Goal: Task Accomplishment & Management: Use online tool/utility

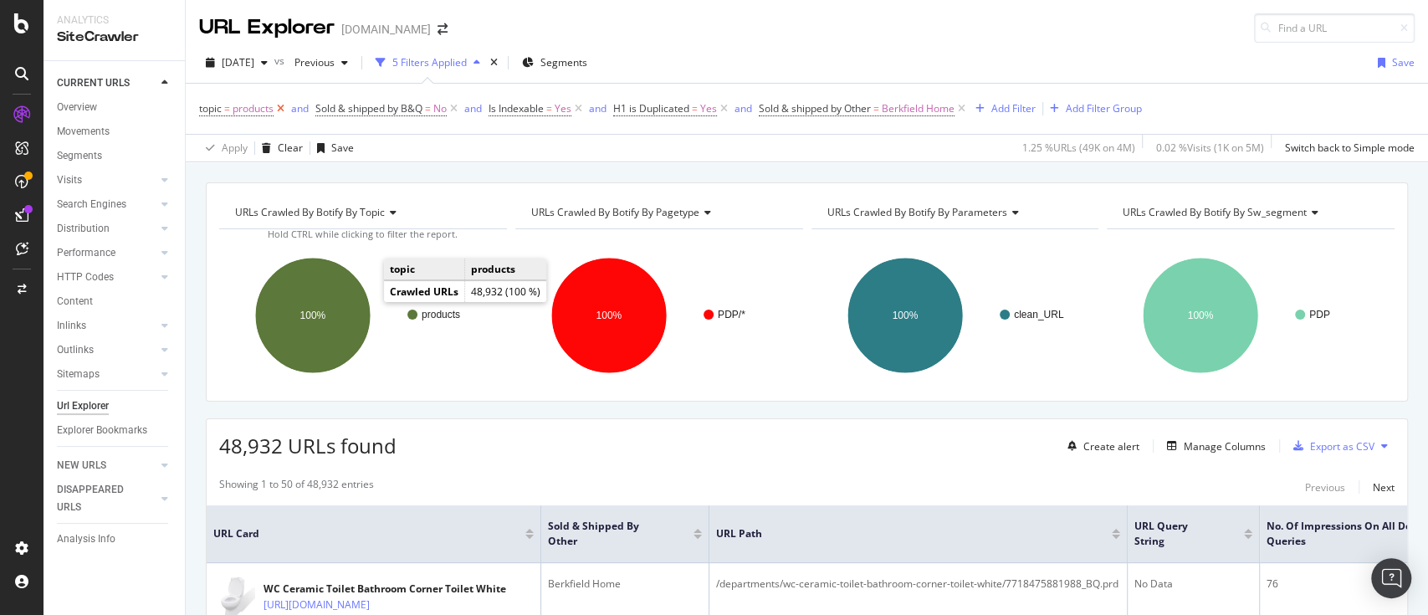
click at [280, 105] on icon at bounding box center [281, 108] width 14 height 17
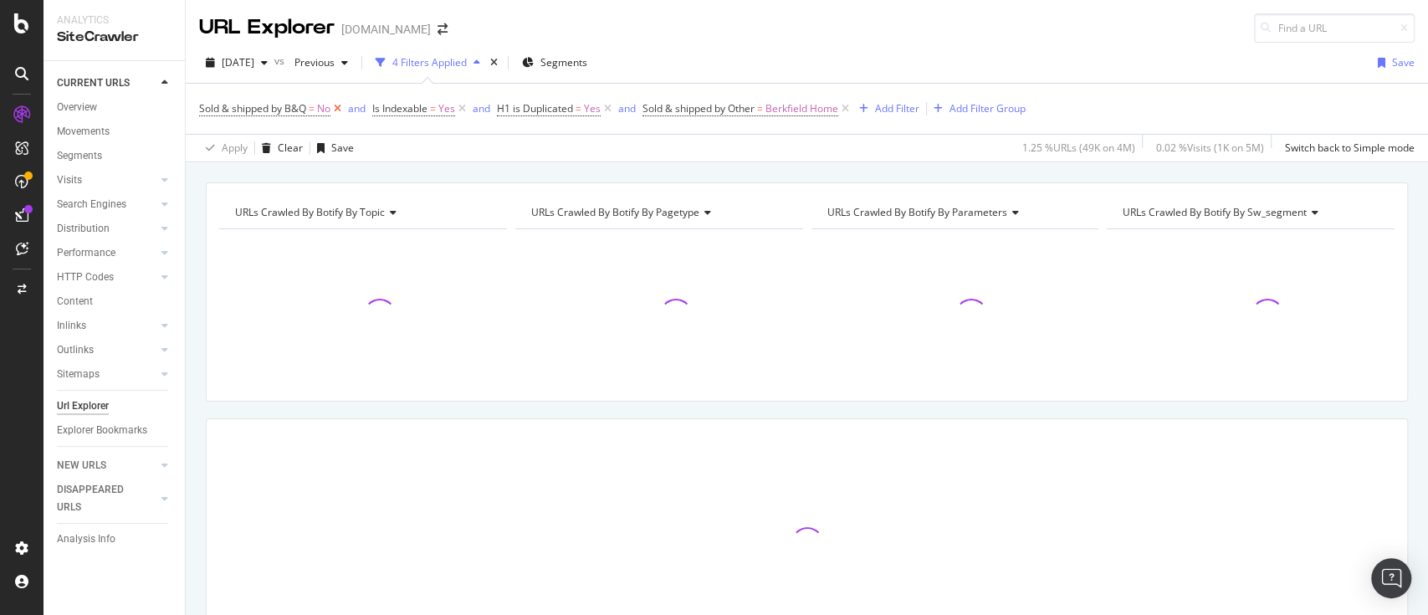
click at [339, 110] on icon at bounding box center [337, 108] width 14 height 17
click at [435, 104] on icon at bounding box center [434, 108] width 14 height 17
click at [527, 112] on icon at bounding box center [526, 108] width 14 height 17
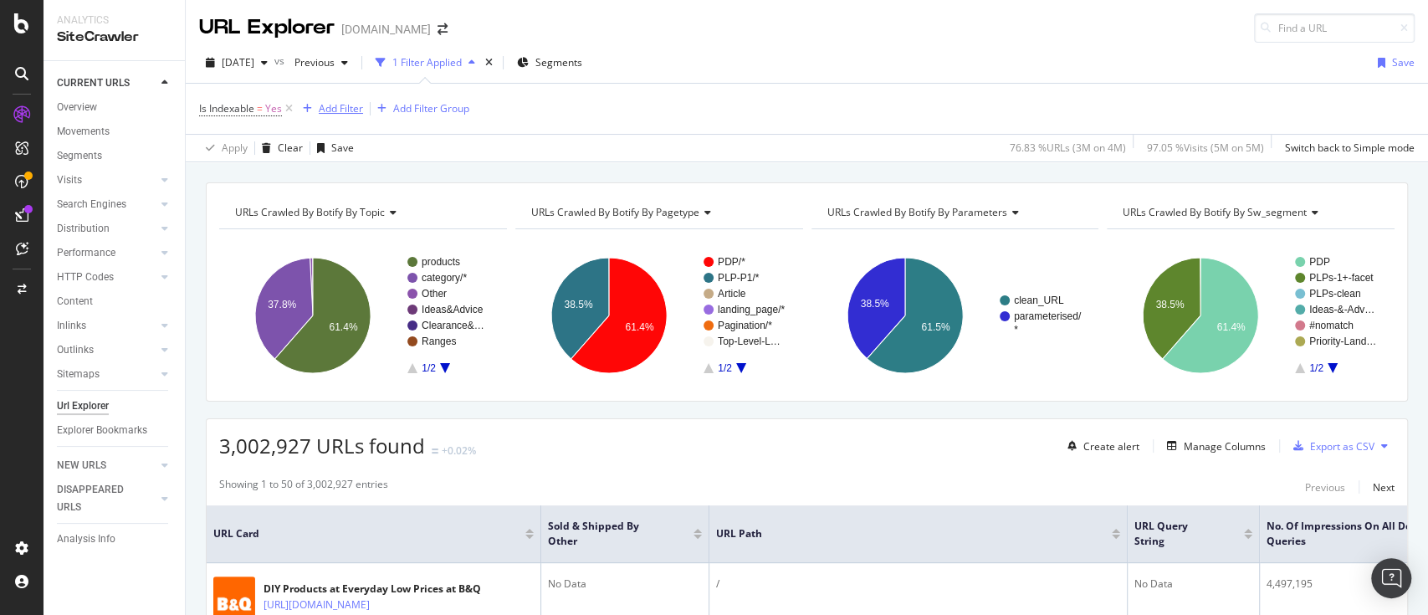
click at [349, 115] on div "Add Filter" at bounding box center [341, 108] width 44 height 14
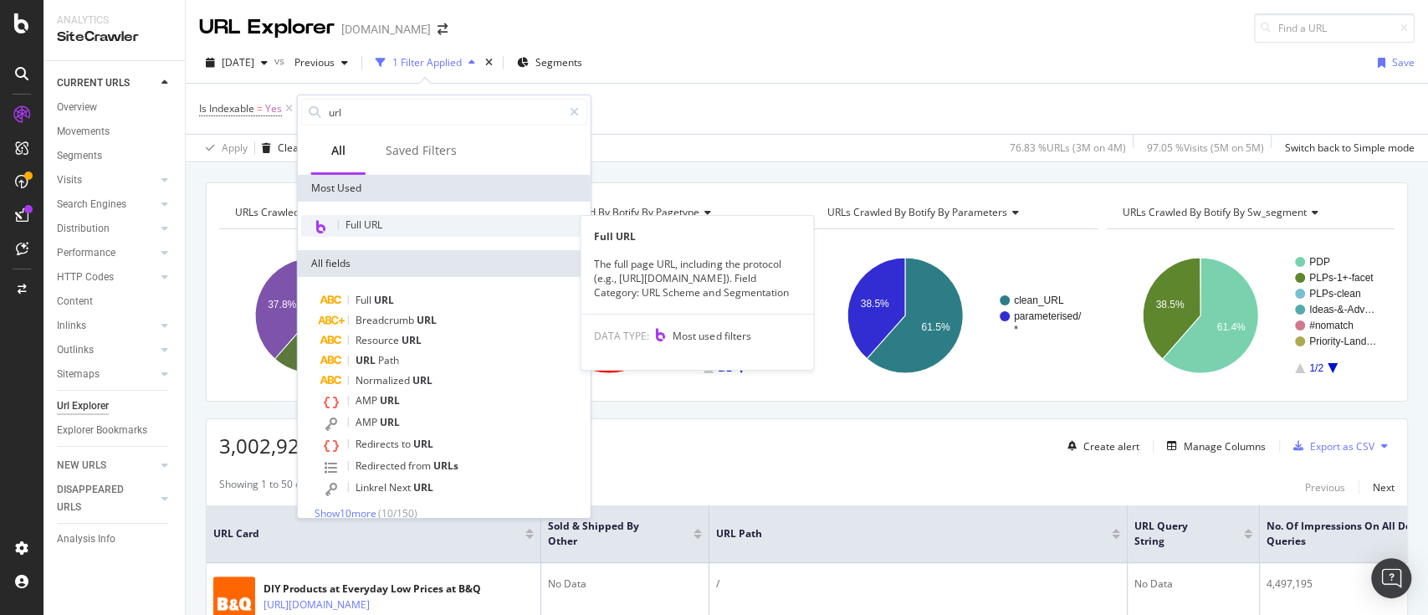
type input "url"
click at [358, 215] on div "Full URL" at bounding box center [444, 226] width 286 height 22
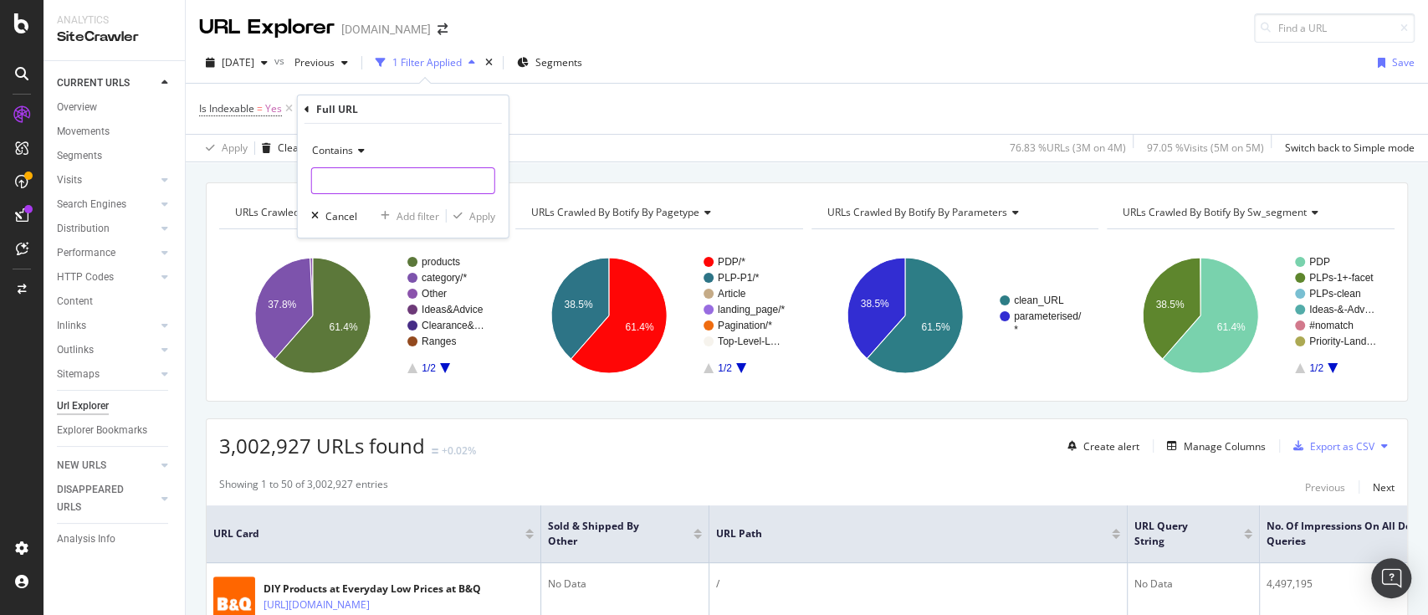
click at [395, 176] on input "text" at bounding box center [403, 180] width 182 height 27
paste input "+%"
type input "+%"
click at [487, 215] on div "Apply" at bounding box center [482, 215] width 26 height 14
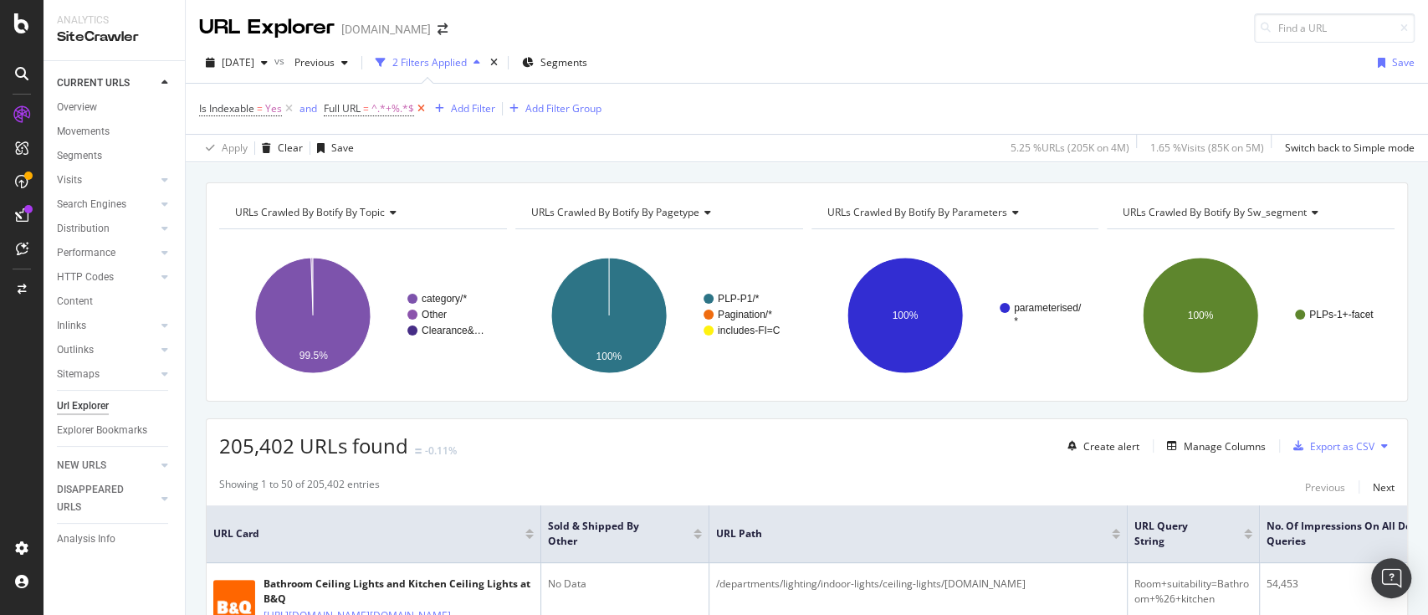
click at [423, 105] on icon at bounding box center [421, 108] width 14 height 17
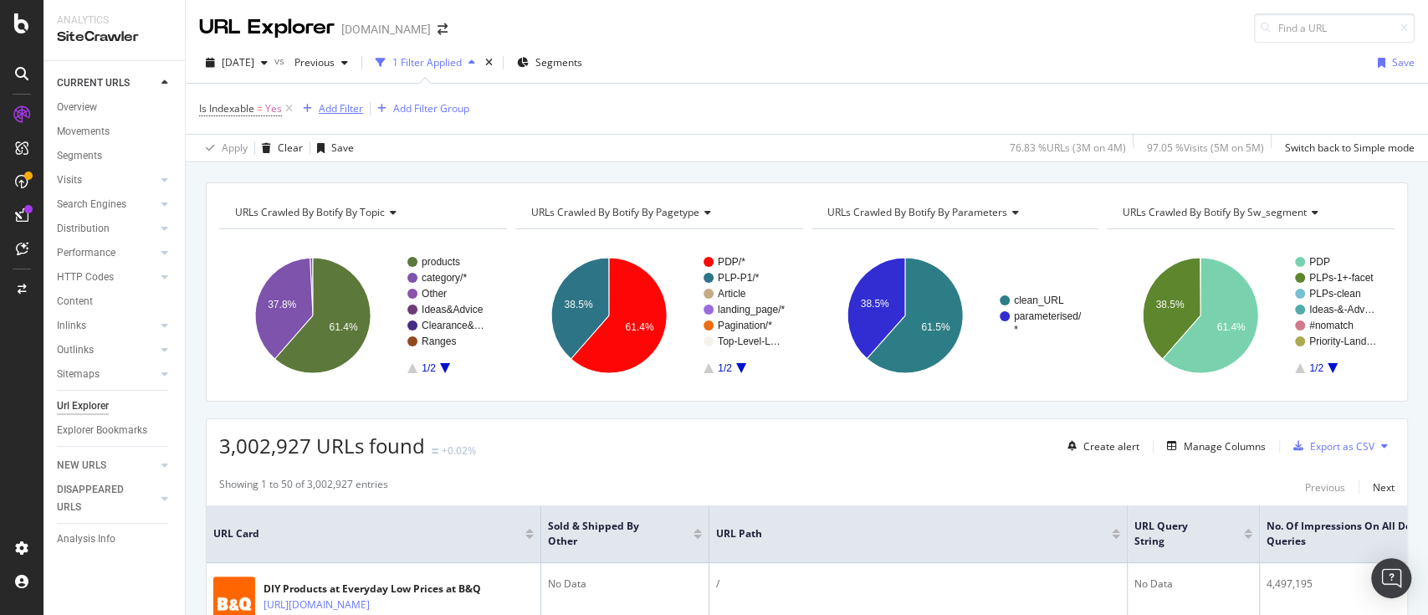
click at [351, 104] on div "Add Filter" at bounding box center [341, 108] width 44 height 14
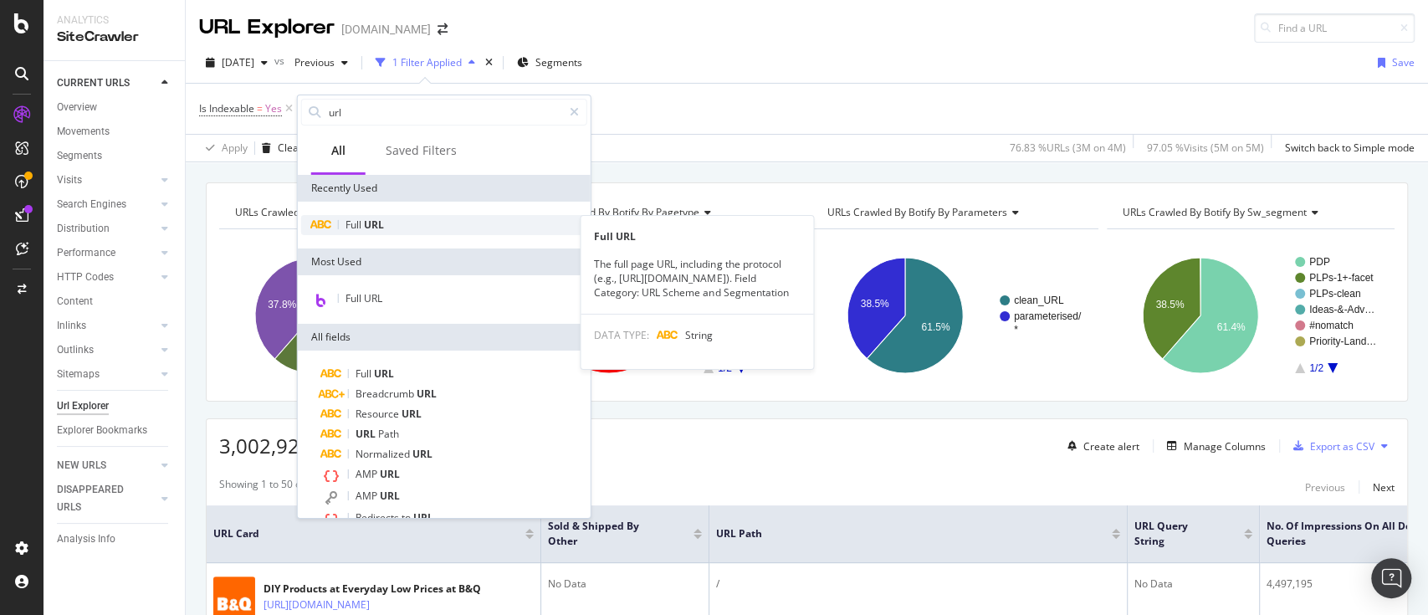
click at [389, 217] on div "Full URL" at bounding box center [444, 225] width 286 height 20
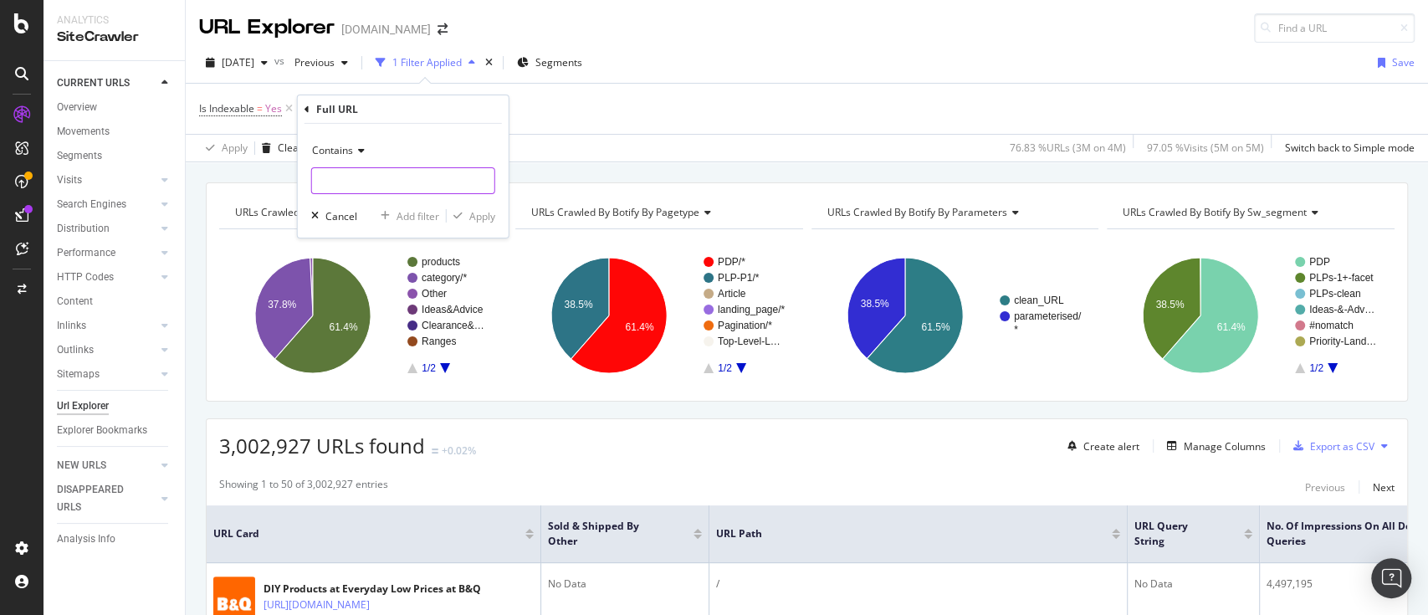
click at [364, 187] on input "text" at bounding box center [403, 180] width 182 height 27
paste input "BTU"
type input "BTU"
click at [471, 210] on div "Apply" at bounding box center [482, 215] width 26 height 14
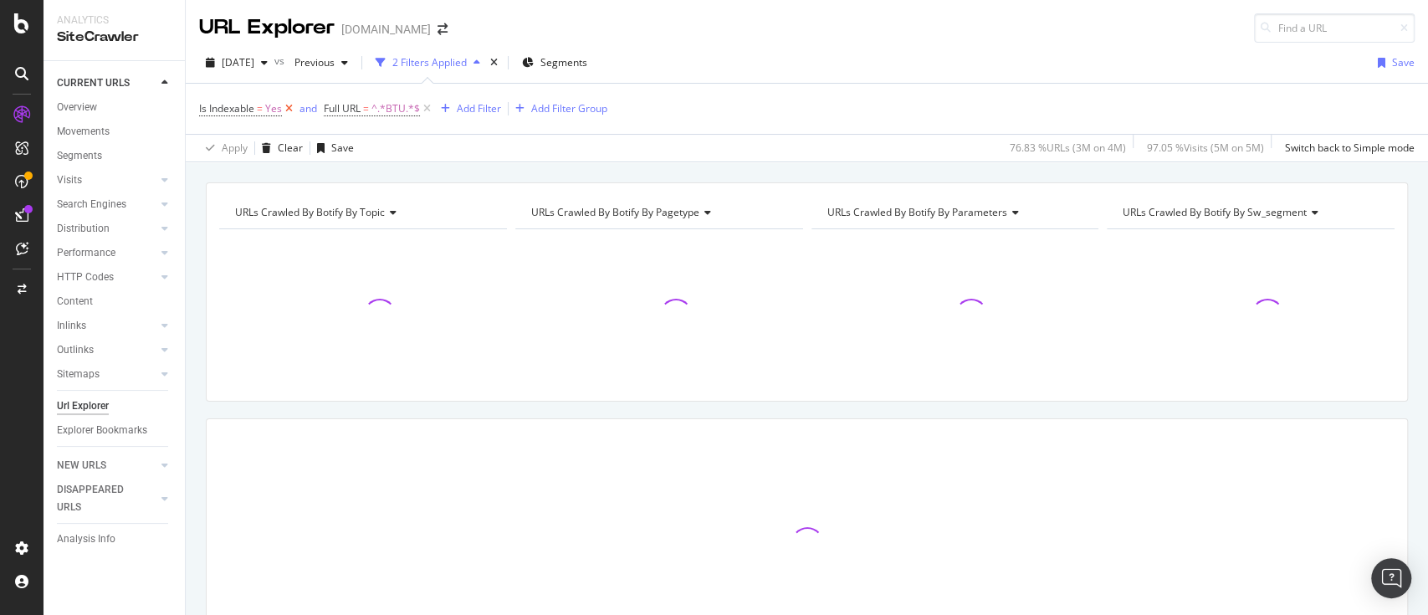
click at [291, 112] on icon at bounding box center [289, 108] width 14 height 17
click at [336, 105] on div "Add Filter" at bounding box center [354, 108] width 44 height 14
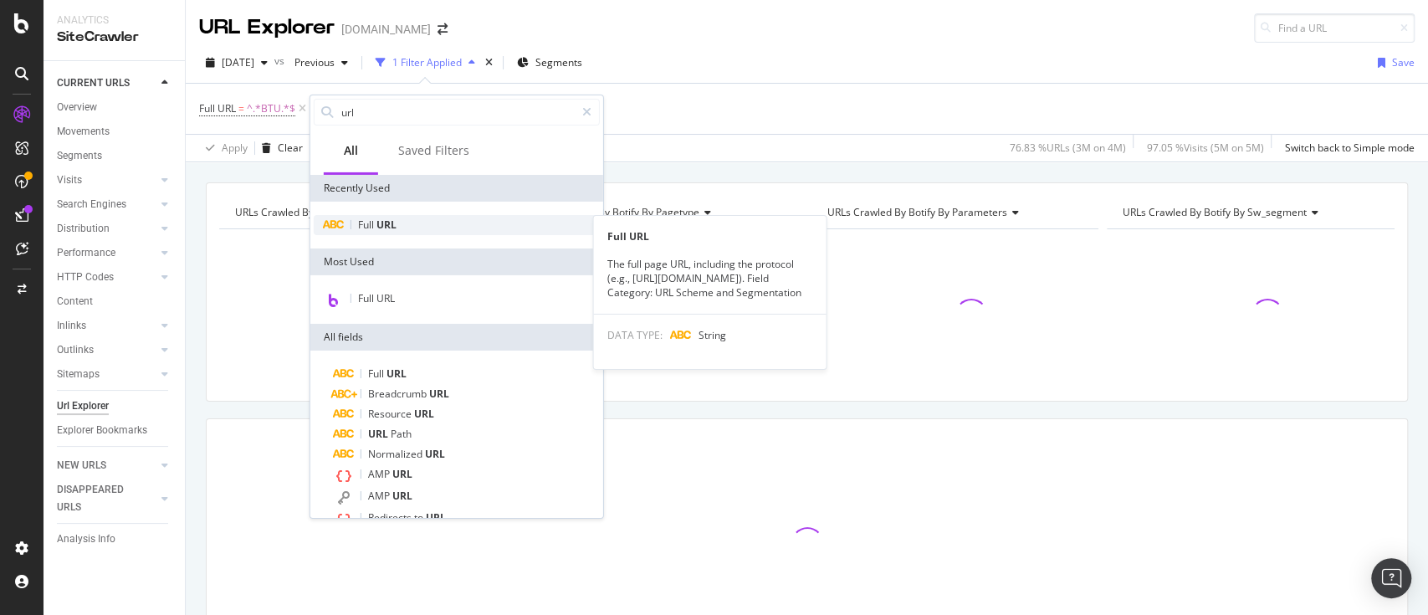
click at [396, 225] on span "URL" at bounding box center [386, 224] width 20 height 14
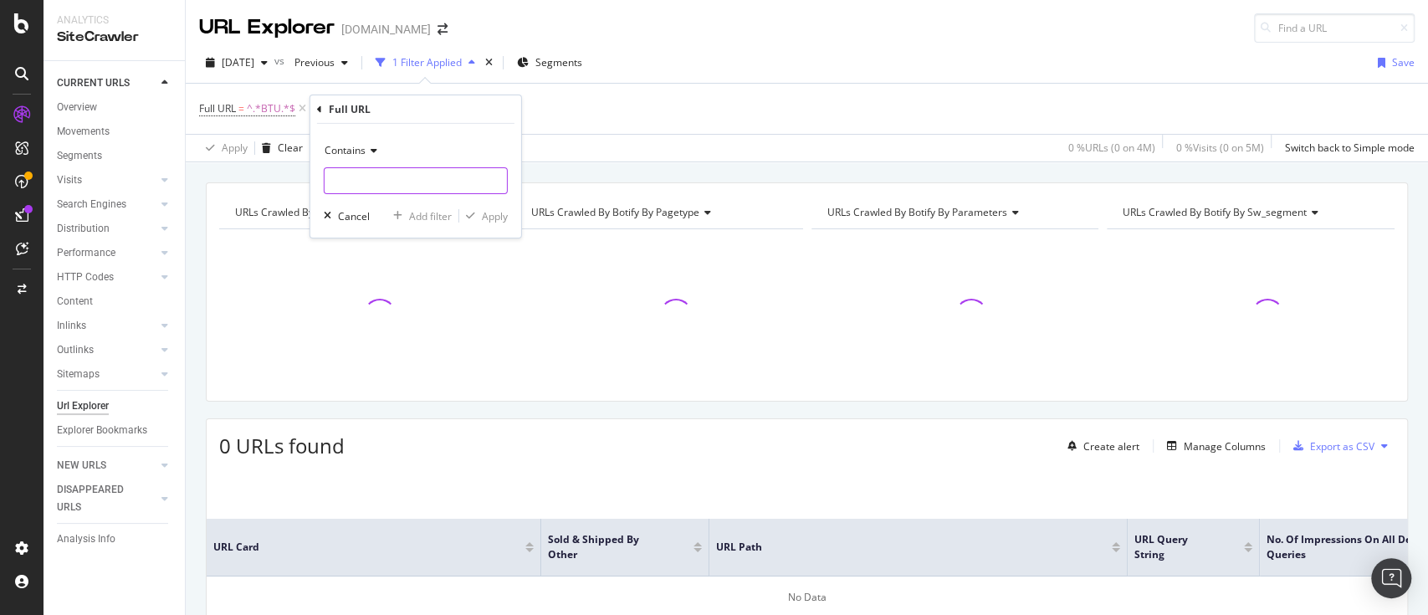
click at [432, 169] on input "text" at bounding box center [416, 180] width 182 height 27
paste input "Width"
type input "Width"
click at [348, 215] on div "Cancel" at bounding box center [354, 215] width 32 height 14
click at [274, 101] on span "^.*BTU.*$" at bounding box center [271, 108] width 49 height 23
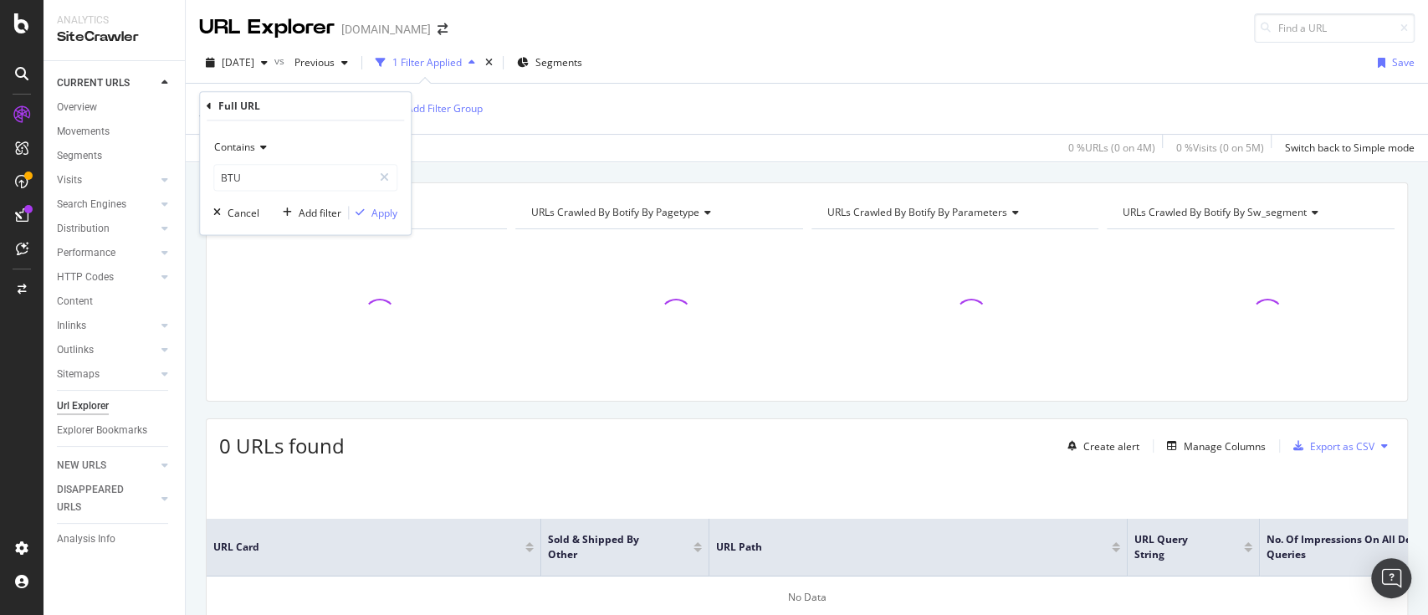
click at [261, 152] on icon at bounding box center [261, 147] width 12 height 10
click at [345, 120] on div "Contains BTU Cancel Add filter Apply" at bounding box center [305, 177] width 211 height 114
click at [268, 176] on input "BTU" at bounding box center [293, 177] width 158 height 27
click at [221, 179] on input "BTU" at bounding box center [293, 177] width 158 height 27
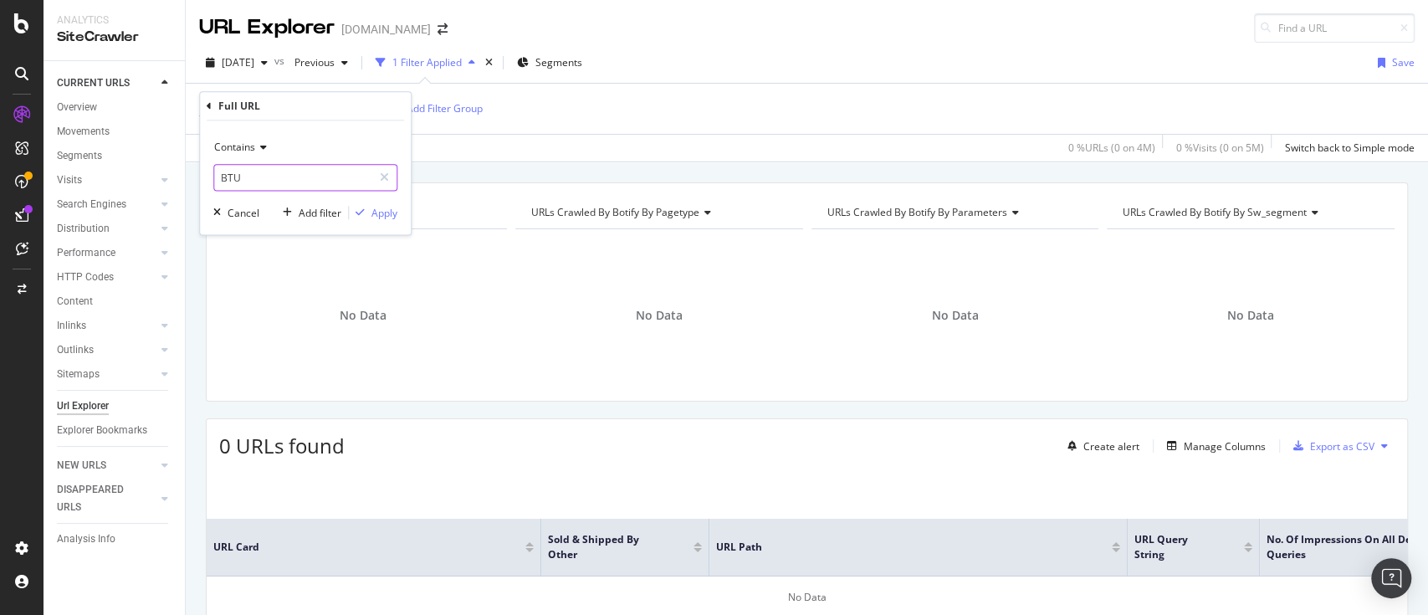
paste input "Width"
type input "Width"
drag, startPoint x: 376, startPoint y: 212, endPoint x: 629, endPoint y: 148, distance: 260.5
click at [376, 212] on div "Apply" at bounding box center [384, 213] width 26 height 14
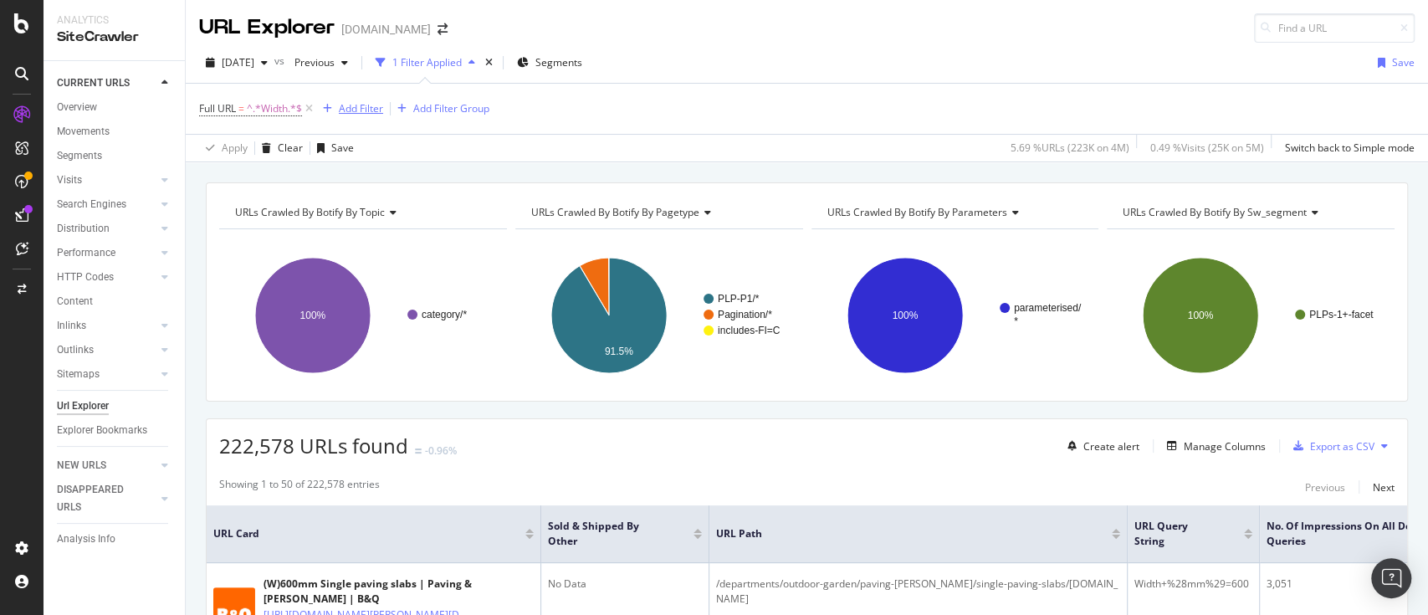
click at [356, 110] on div "Add Filter" at bounding box center [361, 108] width 44 height 14
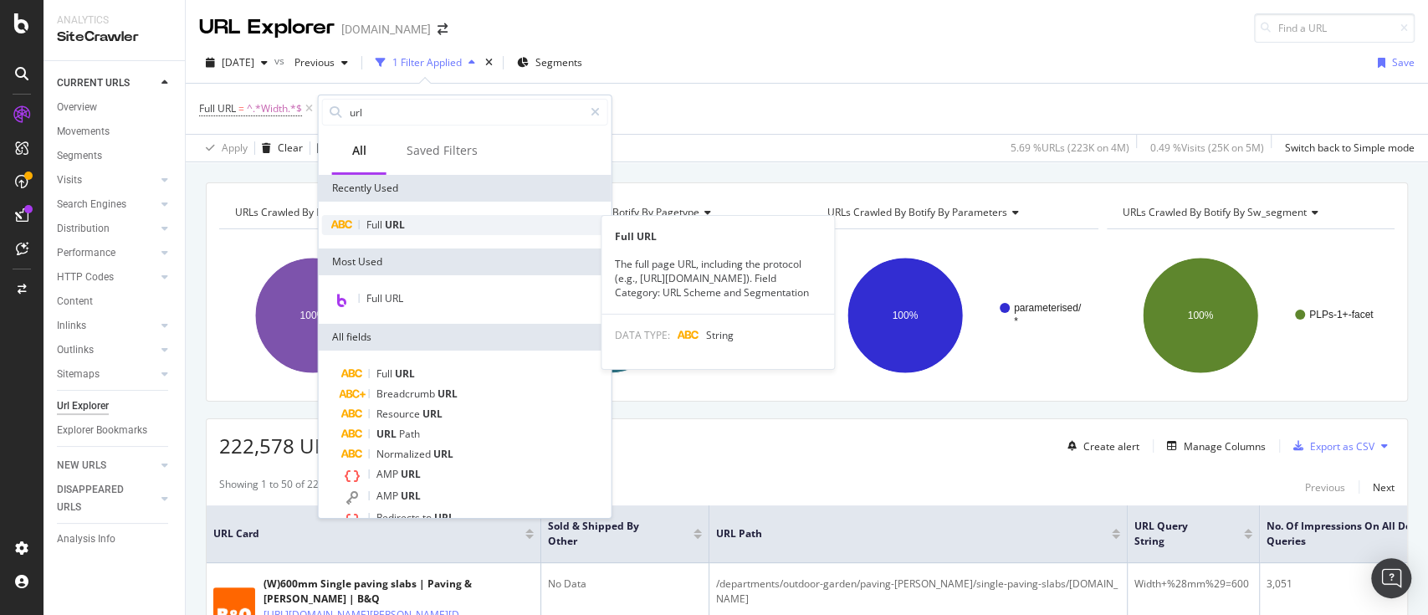
click at [398, 221] on span "URL" at bounding box center [395, 224] width 20 height 14
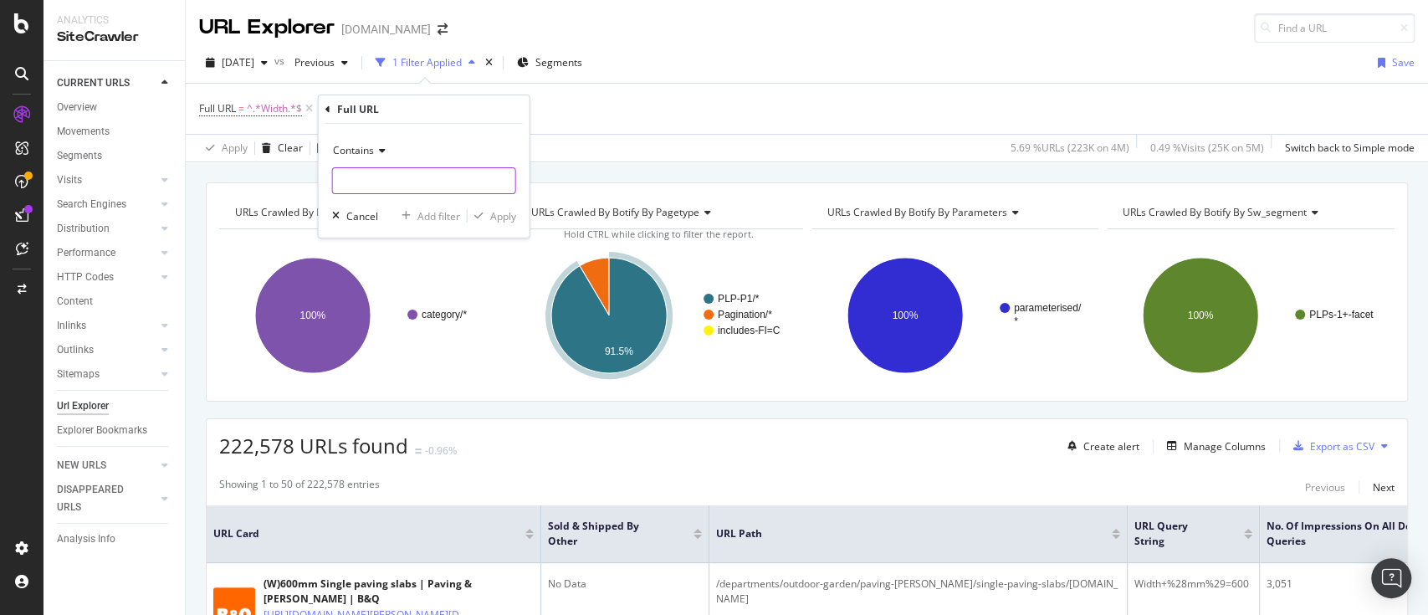
click at [446, 182] on input "text" at bounding box center [424, 180] width 182 height 27
paste input "Height"
type input "Height"
click at [504, 206] on div "Contains Height Cancel Add filter Apply" at bounding box center [424, 181] width 211 height 114
click at [491, 208] on div "Apply" at bounding box center [503, 215] width 26 height 14
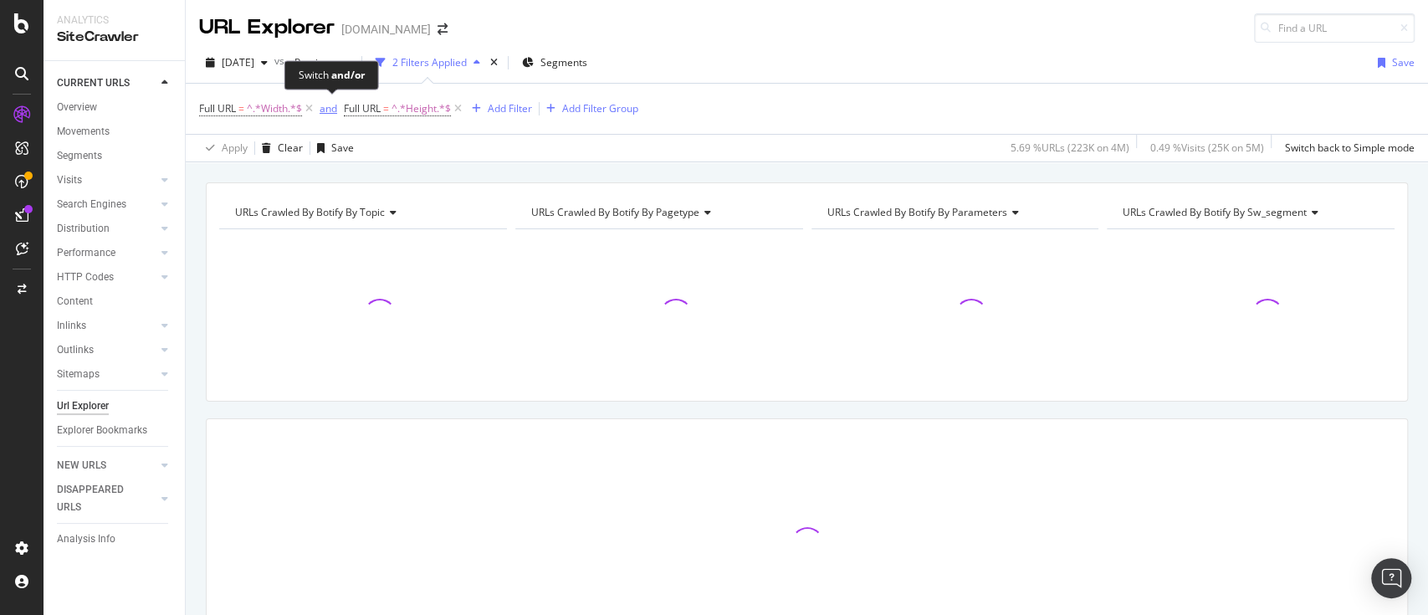
click at [330, 109] on div "and" at bounding box center [329, 108] width 18 height 14
click at [488, 97] on div "Full URL = ^.*Width.*$ or Full URL = ^.*Height.*$ Add Filter Add Filter Group" at bounding box center [415, 108] width 432 height 23
click at [489, 97] on div "Full URL = ^.*Width.*$ or Full URL = ^.*Height.*$ Add Filter Add Filter Group" at bounding box center [415, 108] width 432 height 23
click at [491, 104] on div "Add Filter" at bounding box center [502, 108] width 44 height 14
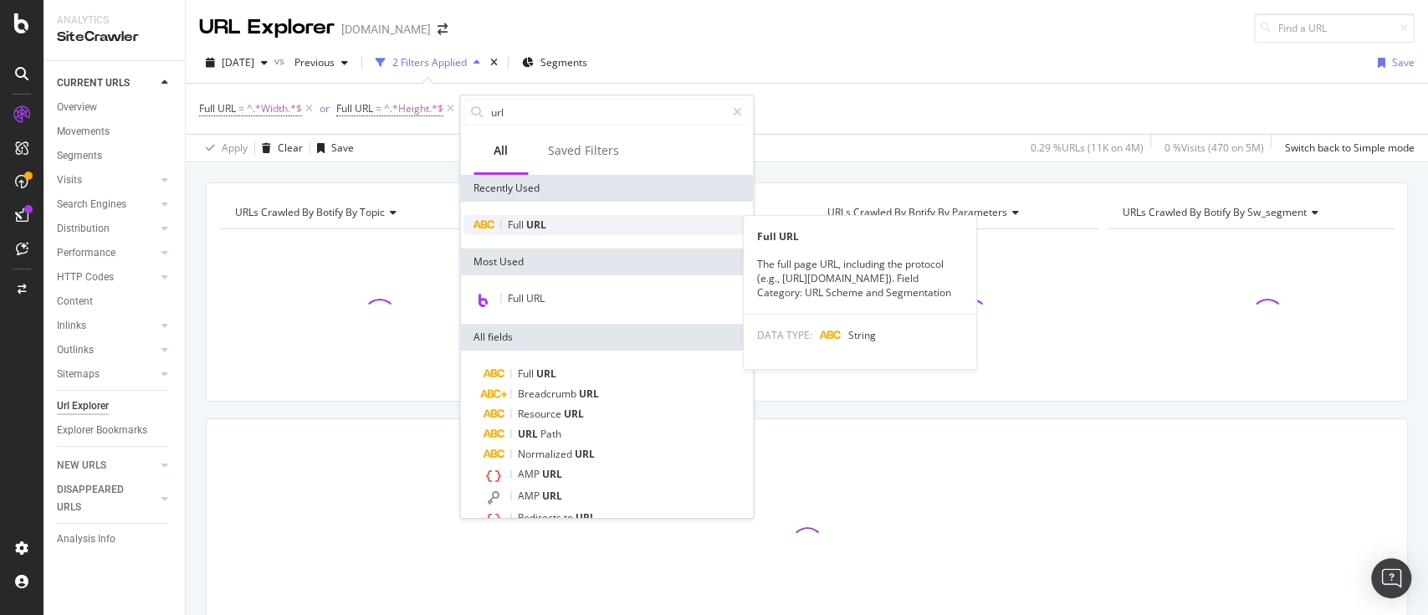
click at [540, 222] on span "URL" at bounding box center [536, 224] width 20 height 14
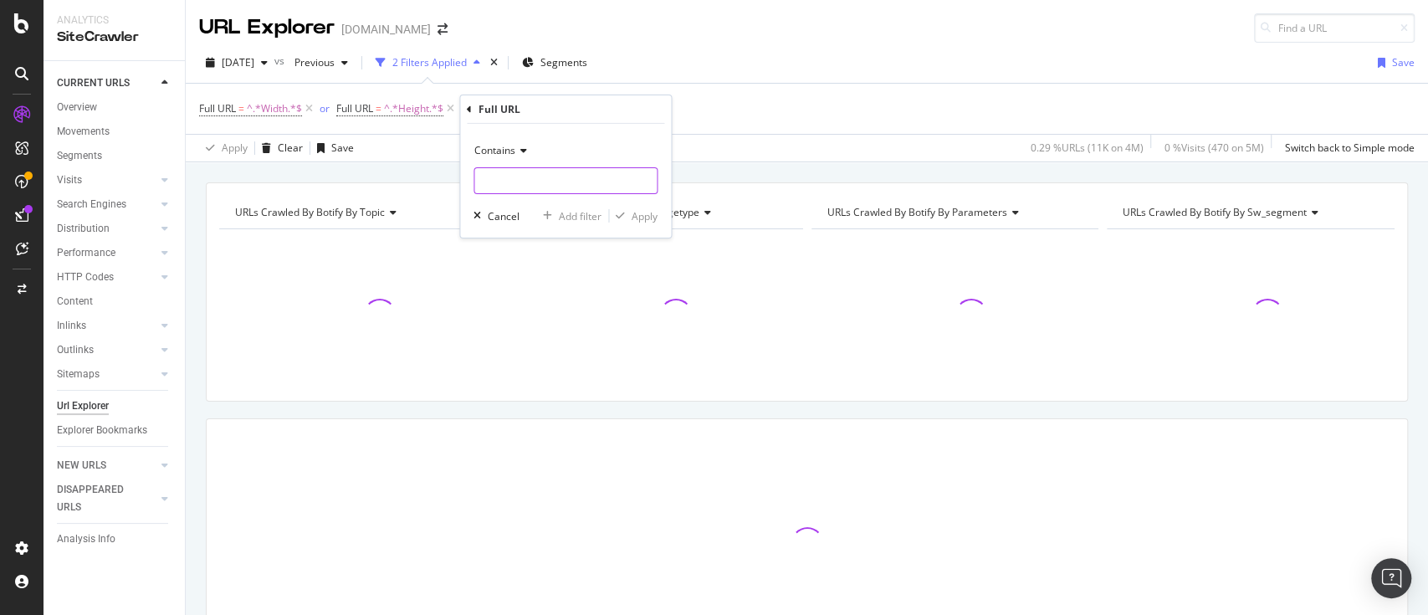
click at [518, 186] on input "text" at bounding box center [565, 180] width 182 height 27
paste input "Length"
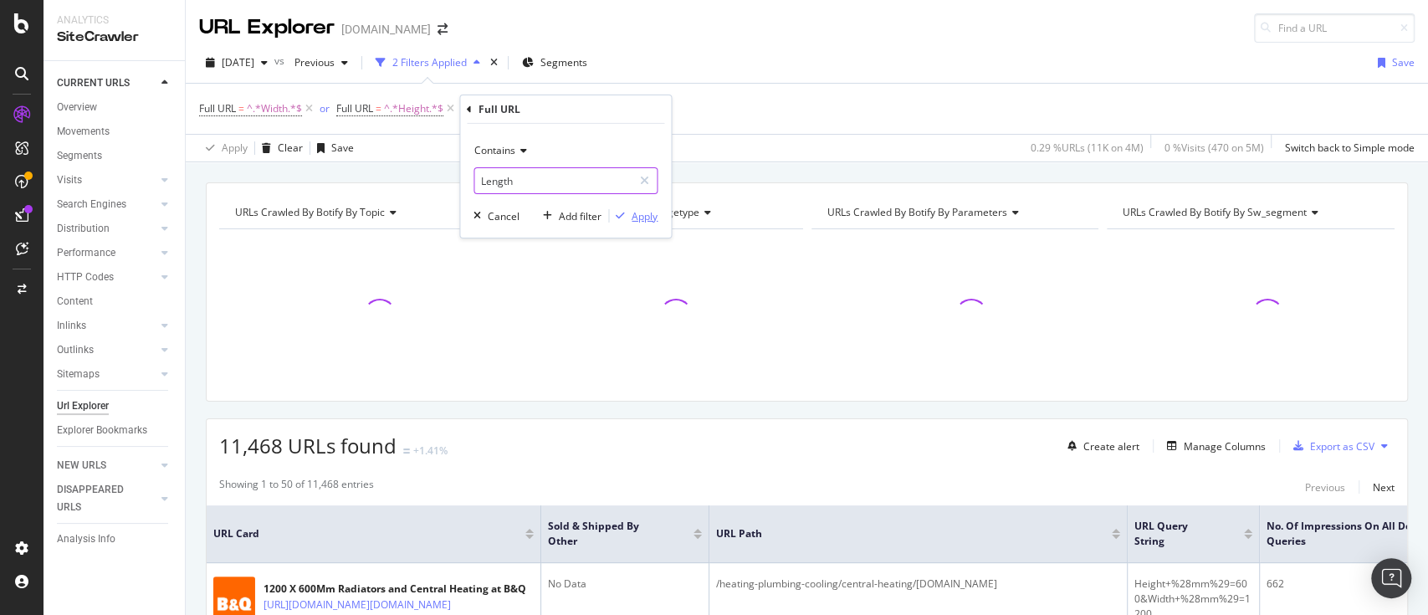
type input "Length"
click at [649, 217] on div "Apply" at bounding box center [645, 215] width 26 height 14
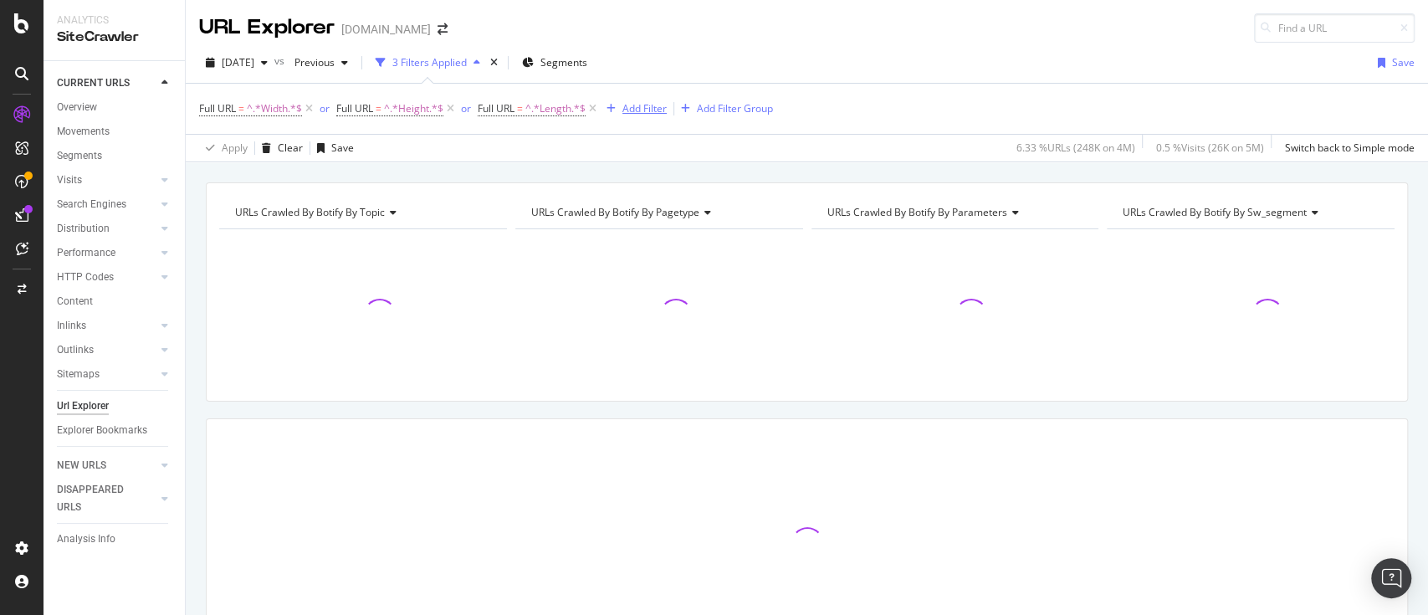
click at [637, 104] on div "Add Filter" at bounding box center [644, 108] width 44 height 14
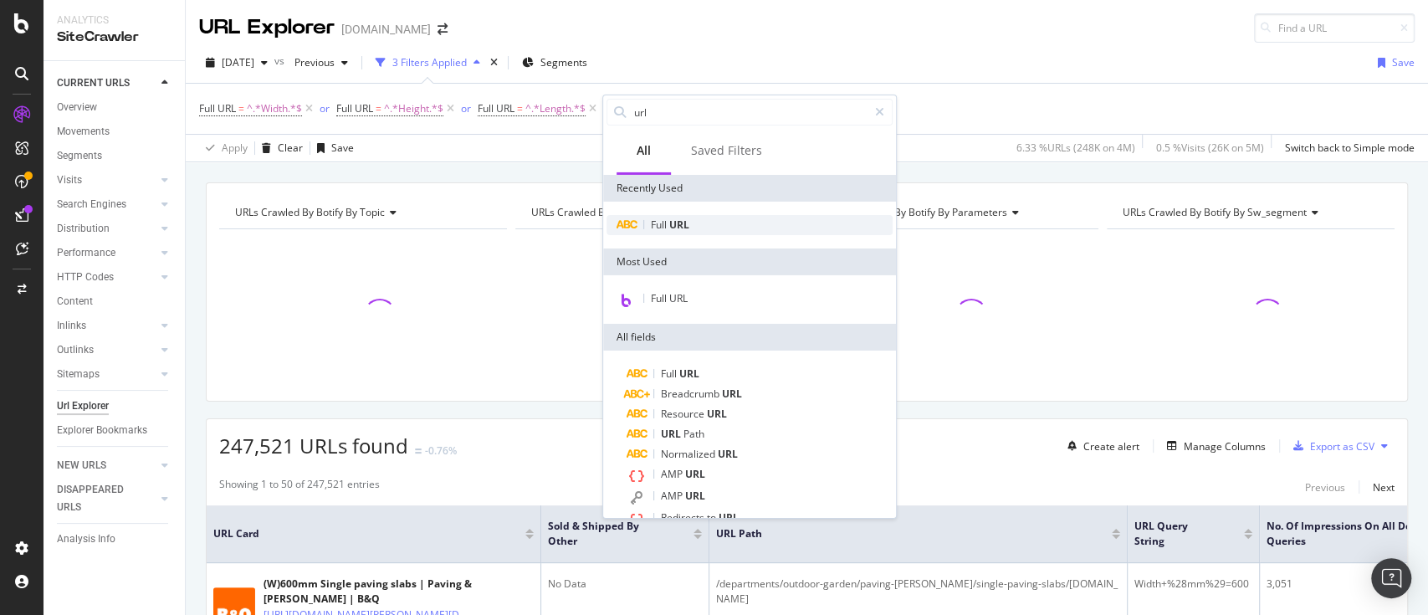
click at [677, 219] on span "URL" at bounding box center [679, 224] width 20 height 14
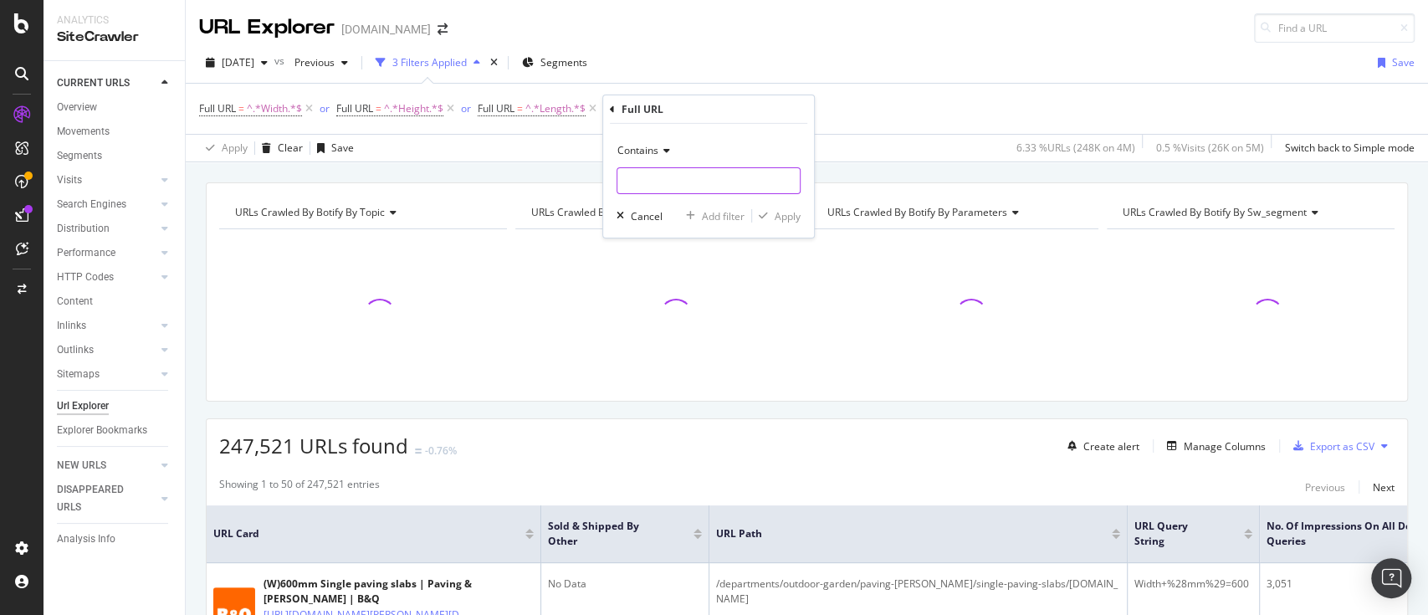
click at [714, 189] on input "text" at bounding box center [708, 180] width 182 height 27
click at [714, 187] on input "text" at bounding box center [708, 180] width 182 height 27
paste input "Depth"
type input "Depth"
click at [780, 217] on div "Apply" at bounding box center [788, 215] width 26 height 14
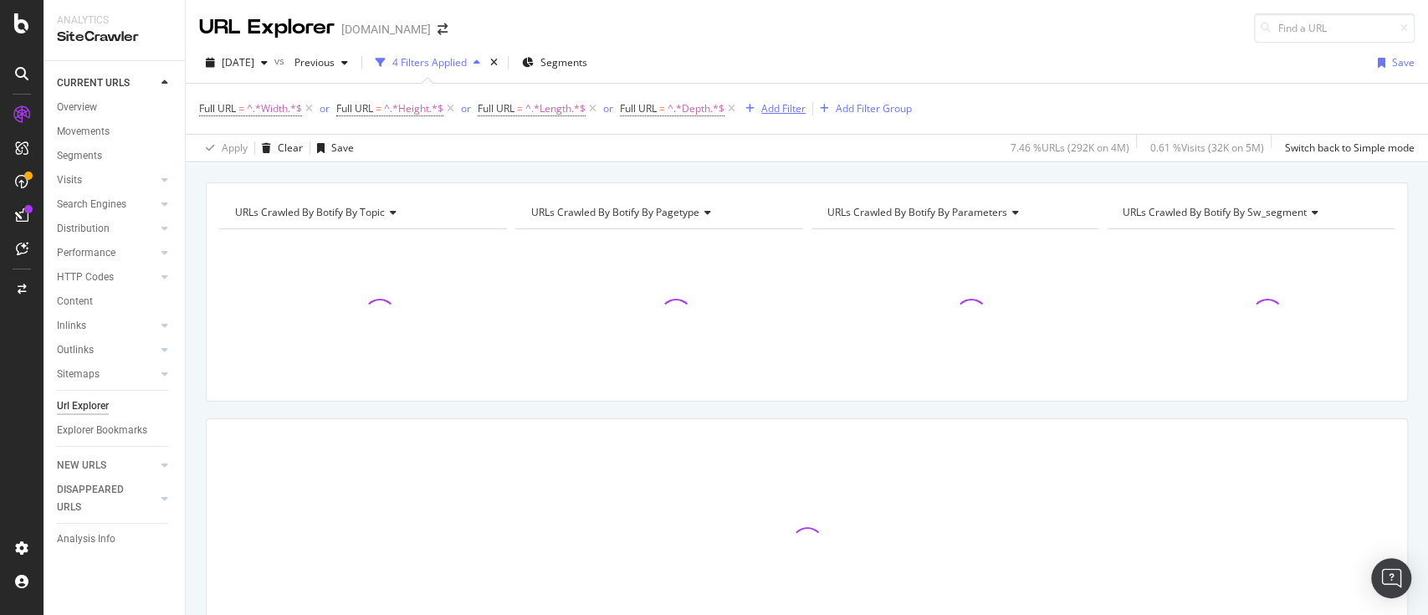
click at [783, 113] on div "Add Filter" at bounding box center [783, 108] width 44 height 14
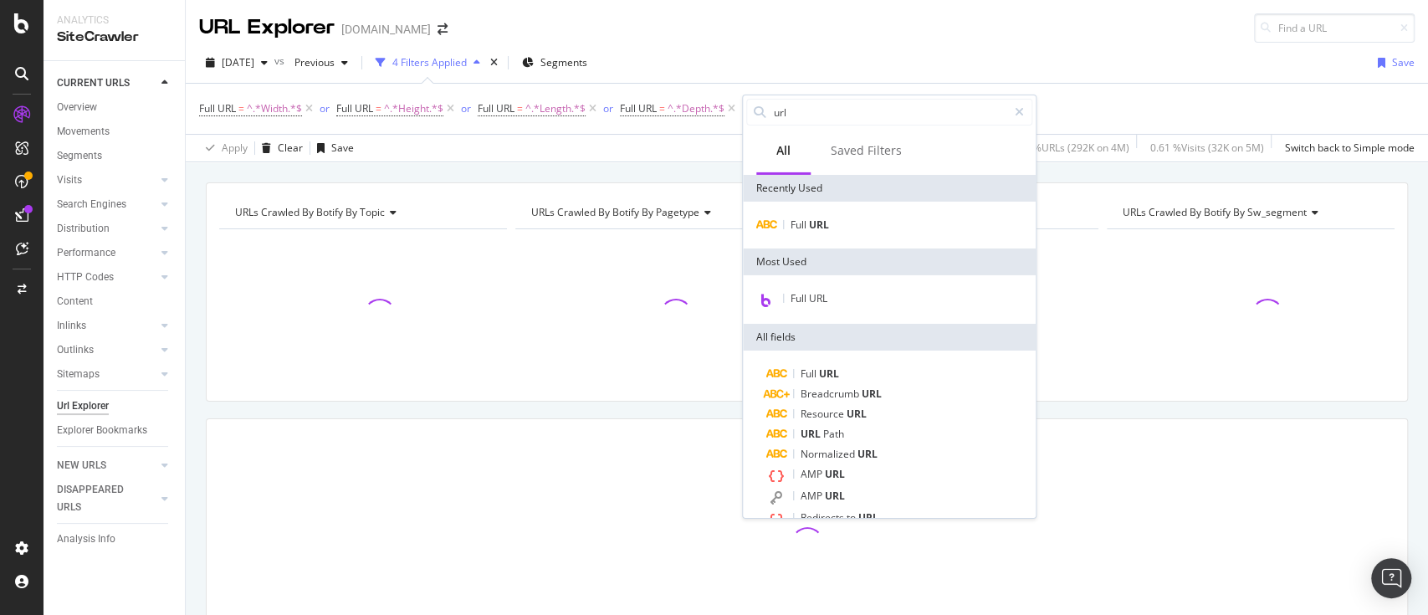
click at [816, 212] on div "Full URL" at bounding box center [889, 225] width 293 height 47
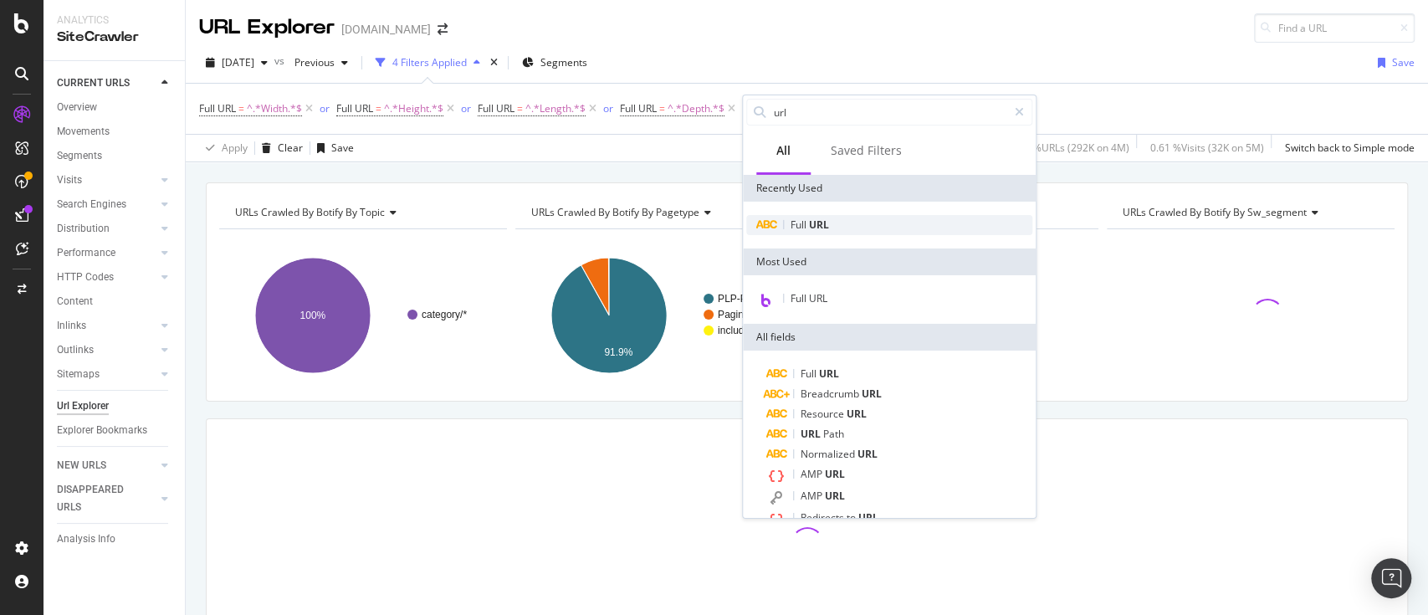
click at [816, 218] on span "URL" at bounding box center [819, 224] width 20 height 14
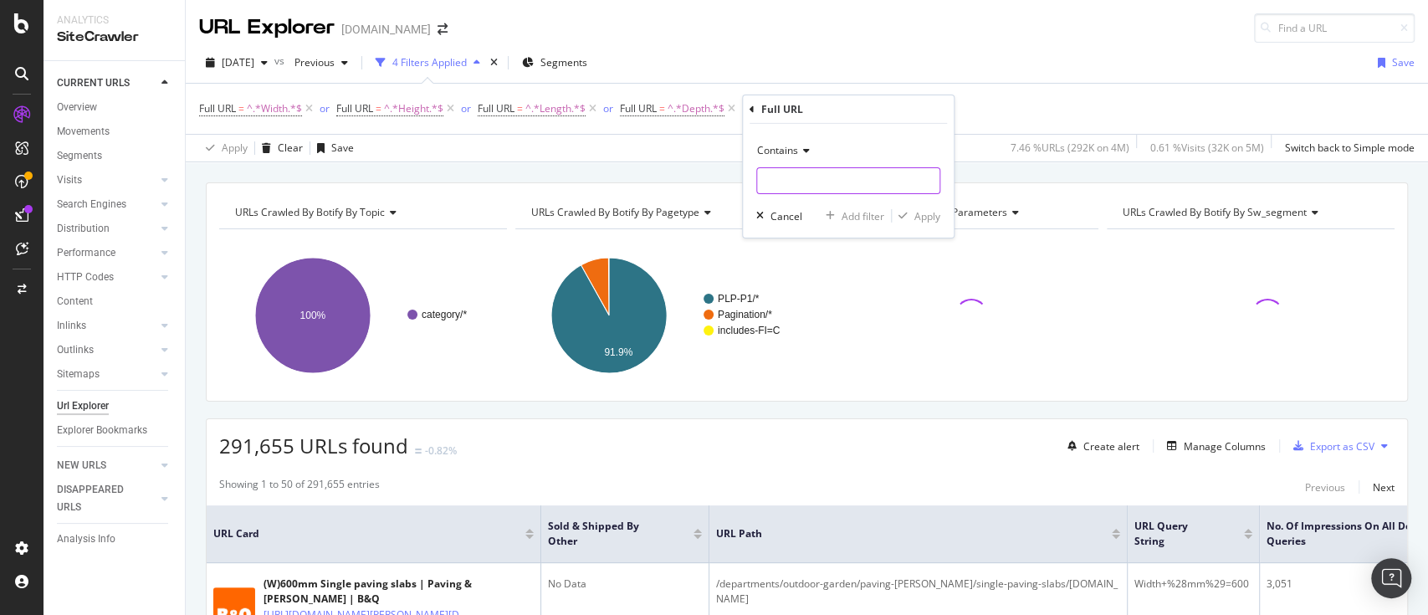
click at [836, 182] on input "text" at bounding box center [848, 180] width 182 height 27
paste input "Diameter"
type input "Diameter"
click at [928, 222] on div "Apply" at bounding box center [927, 215] width 26 height 14
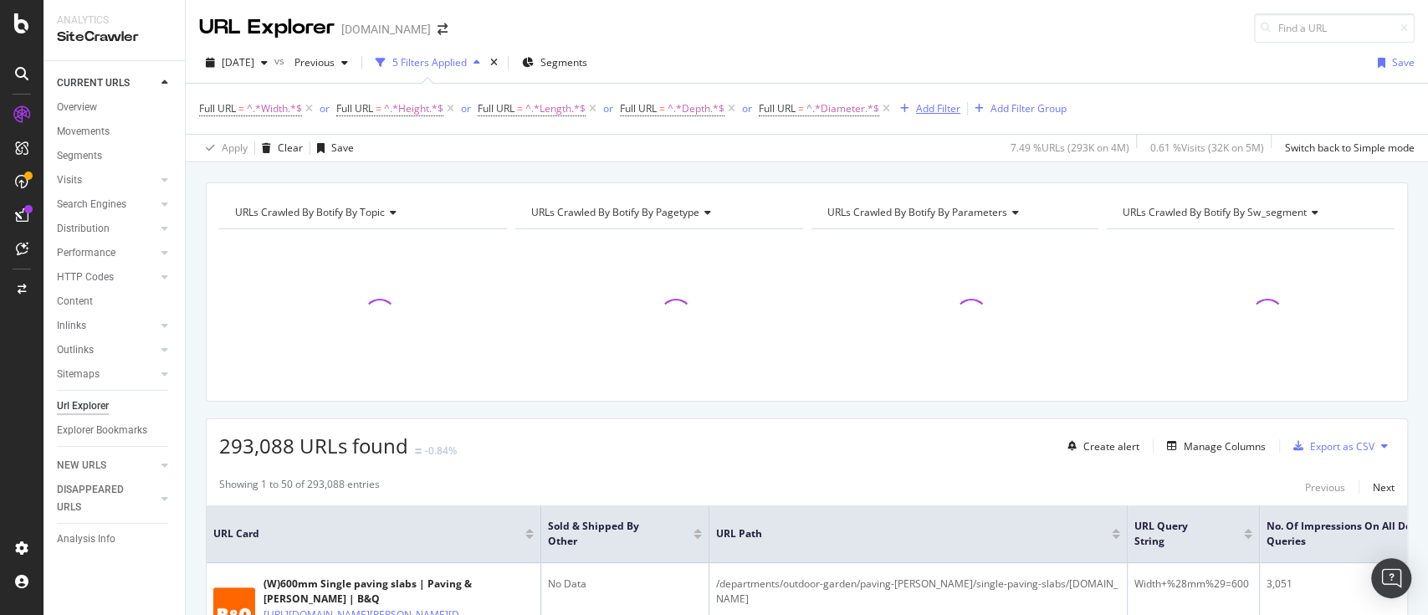
click at [938, 104] on div "Add Filter" at bounding box center [938, 108] width 44 height 14
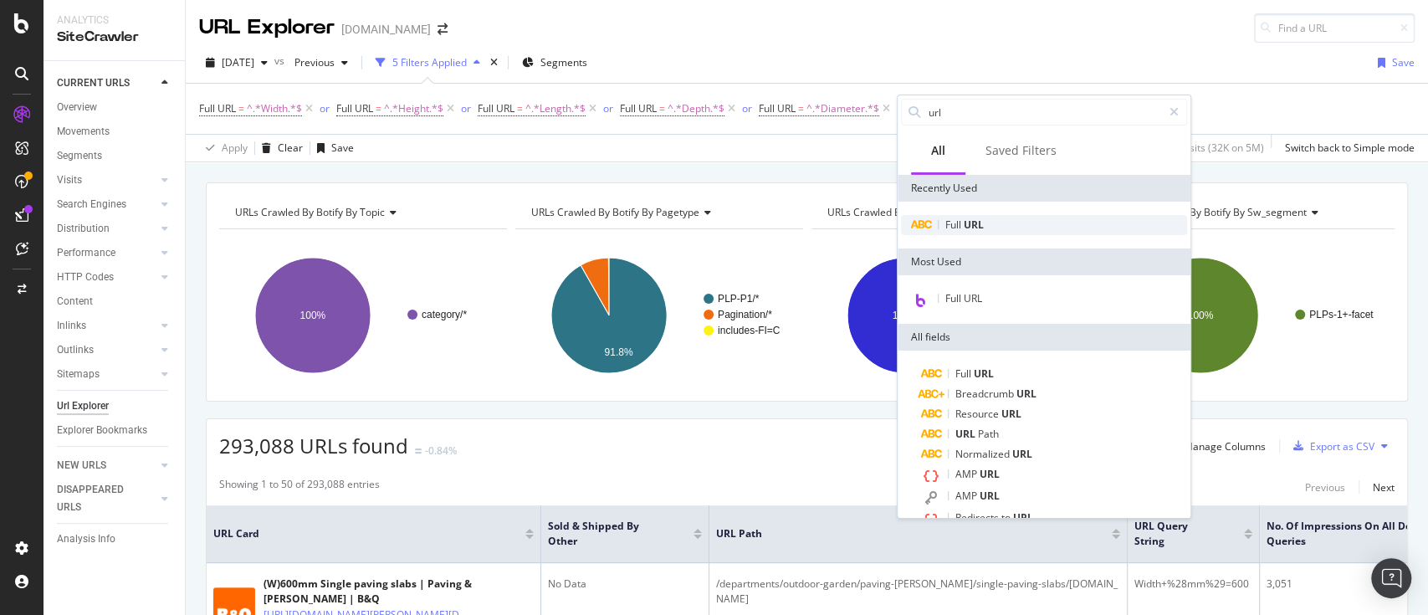
click at [966, 228] on span "URL" at bounding box center [974, 224] width 20 height 14
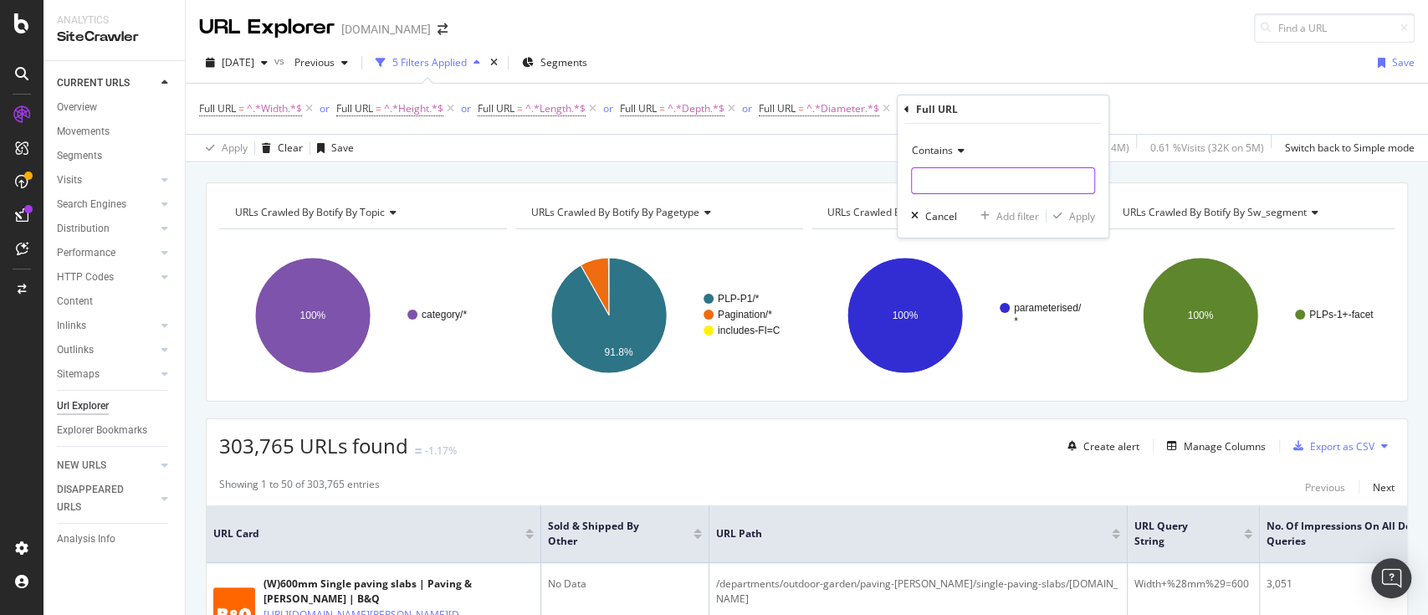
click at [957, 171] on input "text" at bounding box center [1003, 180] width 182 height 27
paste input "Thickness"
type input "Thickness"
click at [1071, 218] on div "Apply" at bounding box center [1082, 215] width 26 height 14
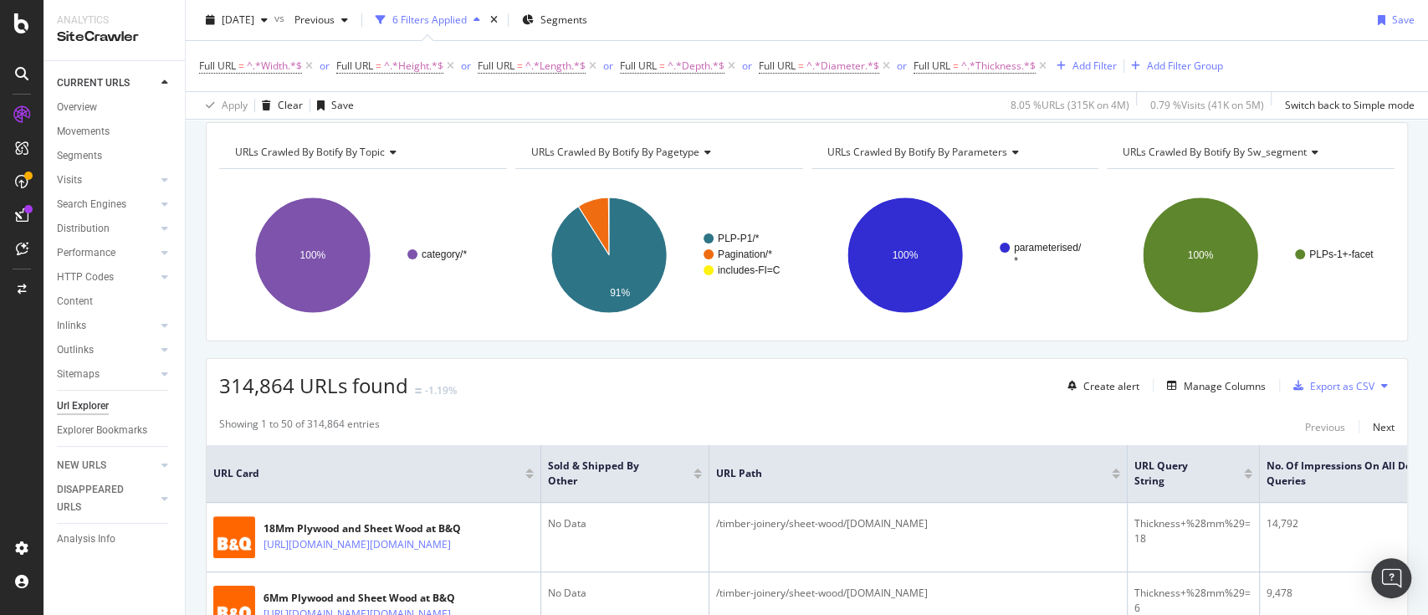
scroll to position [111, 0]
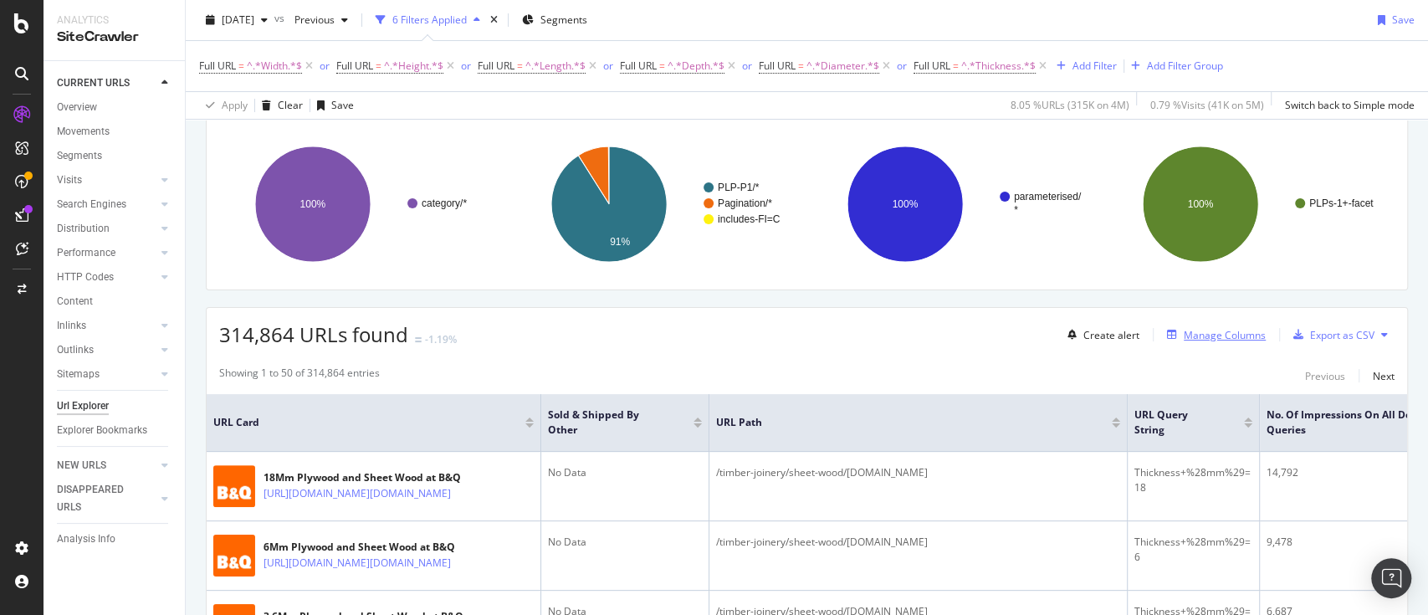
click at [1210, 337] on div "Manage Columns" at bounding box center [1225, 335] width 82 height 14
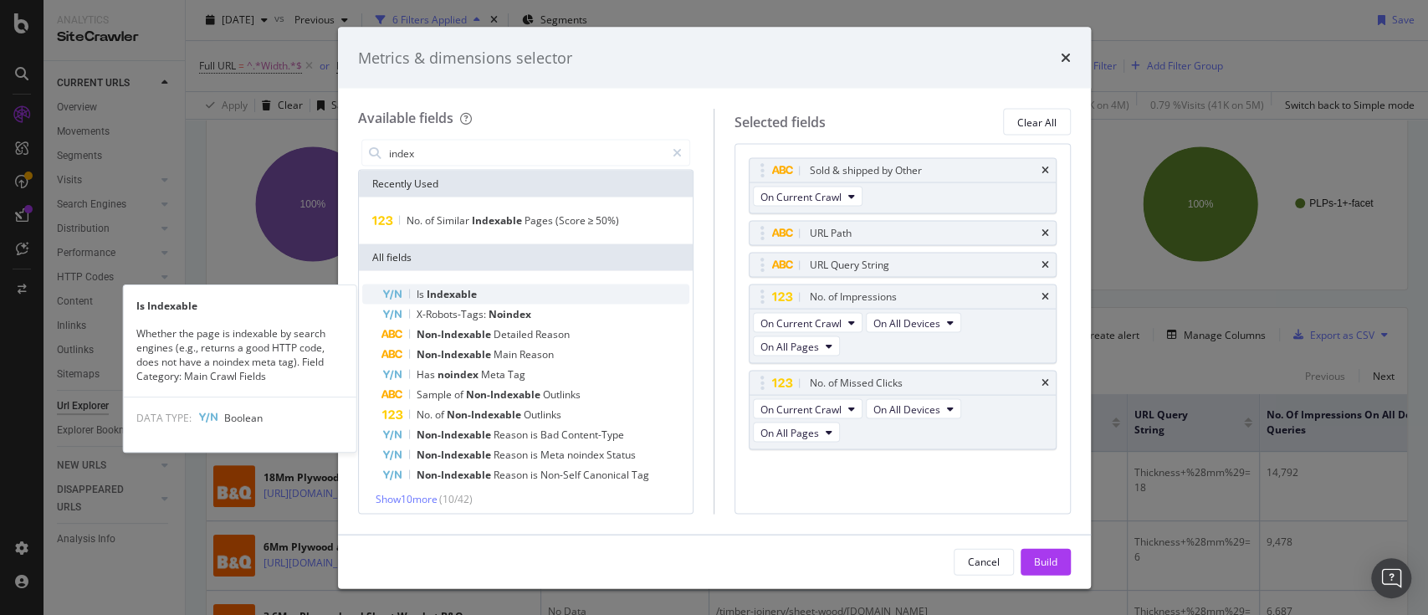
click at [489, 291] on div "Is Indexable" at bounding box center [536, 294] width 308 height 20
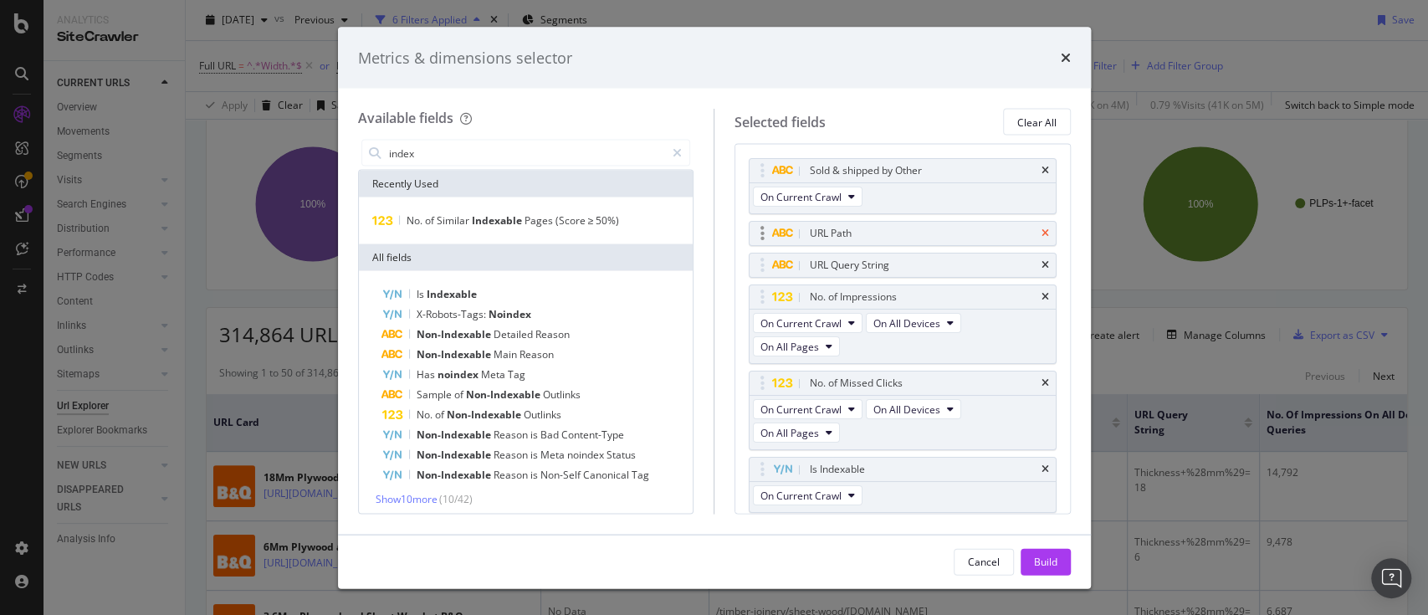
click at [1041, 231] on icon "times" at bounding box center [1045, 233] width 8 height 10
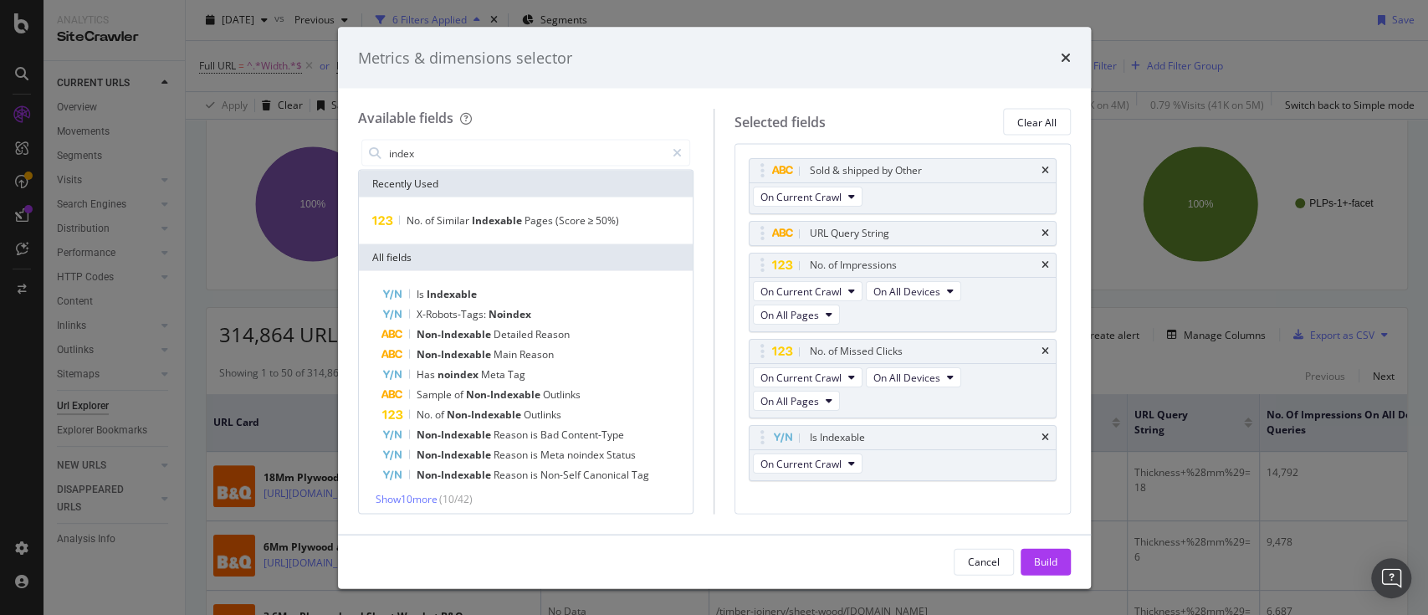
click at [1041, 231] on icon "times" at bounding box center [1045, 233] width 8 height 10
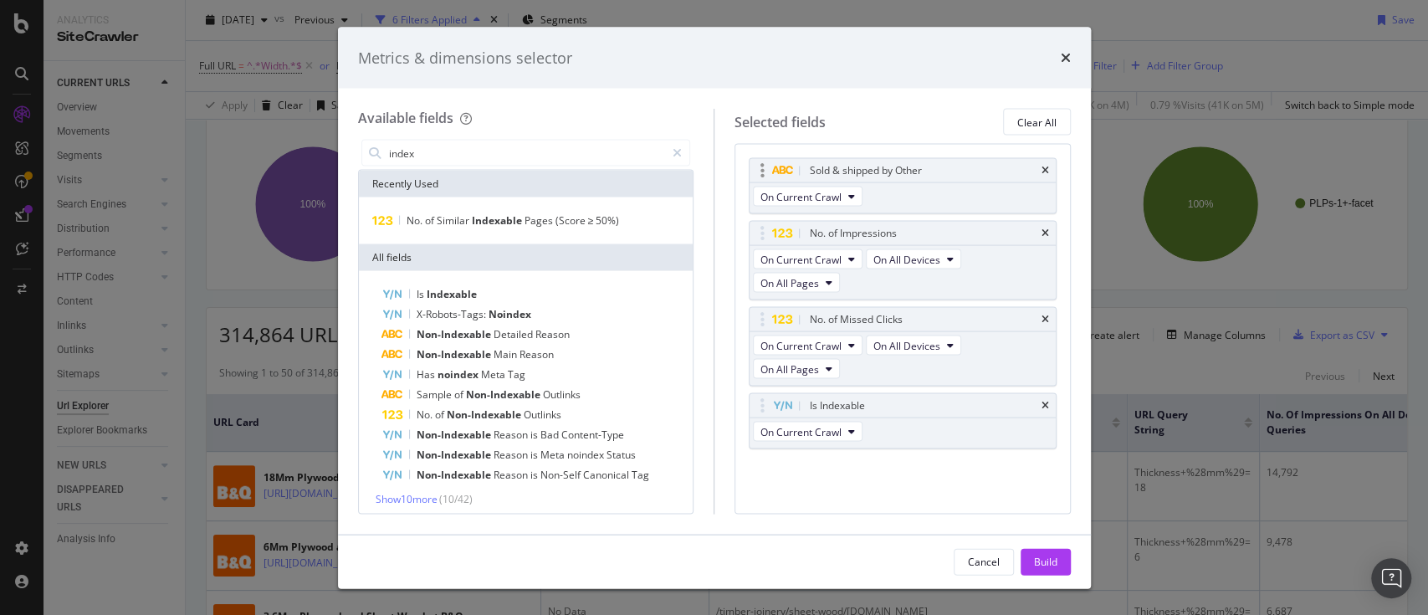
click at [1040, 174] on div "Sold & shipped by Other" at bounding box center [902, 170] width 306 height 23
click at [1044, 171] on icon "times" at bounding box center [1045, 171] width 8 height 10
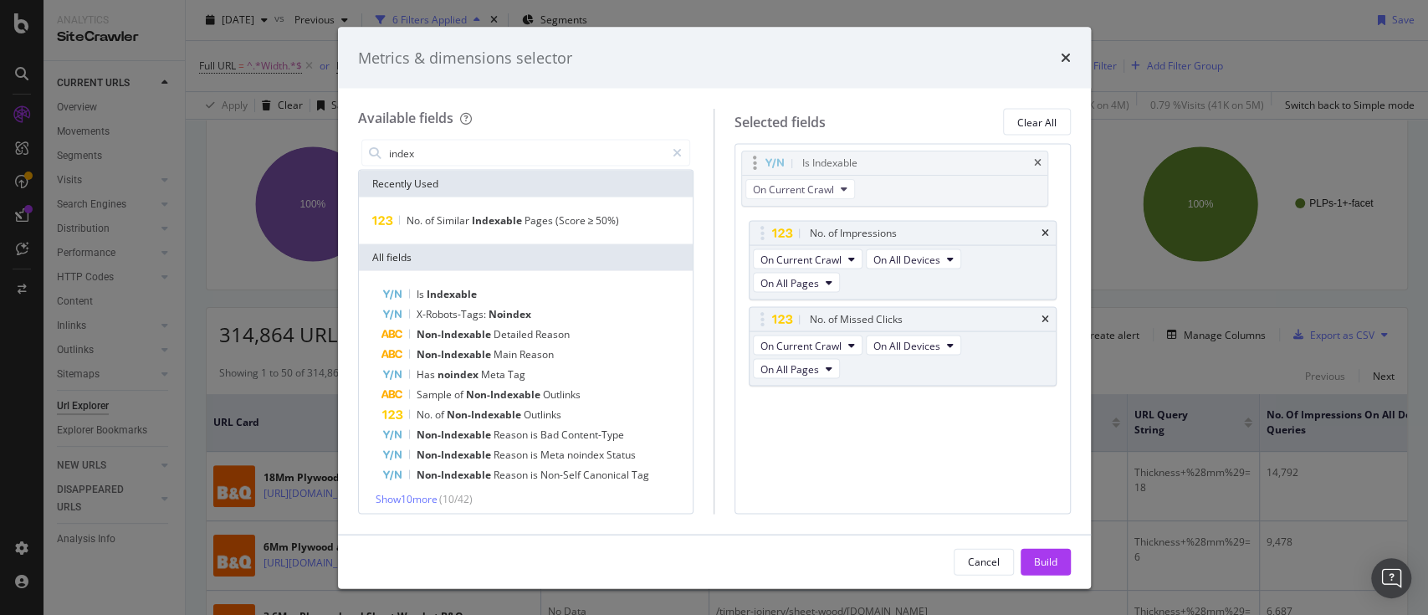
drag, startPoint x: 765, startPoint y: 340, endPoint x: 761, endPoint y: 177, distance: 162.3
click at [766, 172] on body "Analytics SiteCrawler CURRENT URLS Overview Movements Segments Visits Analysis …" at bounding box center [714, 307] width 1428 height 615
click at [530, 154] on input "index" at bounding box center [526, 153] width 279 height 25
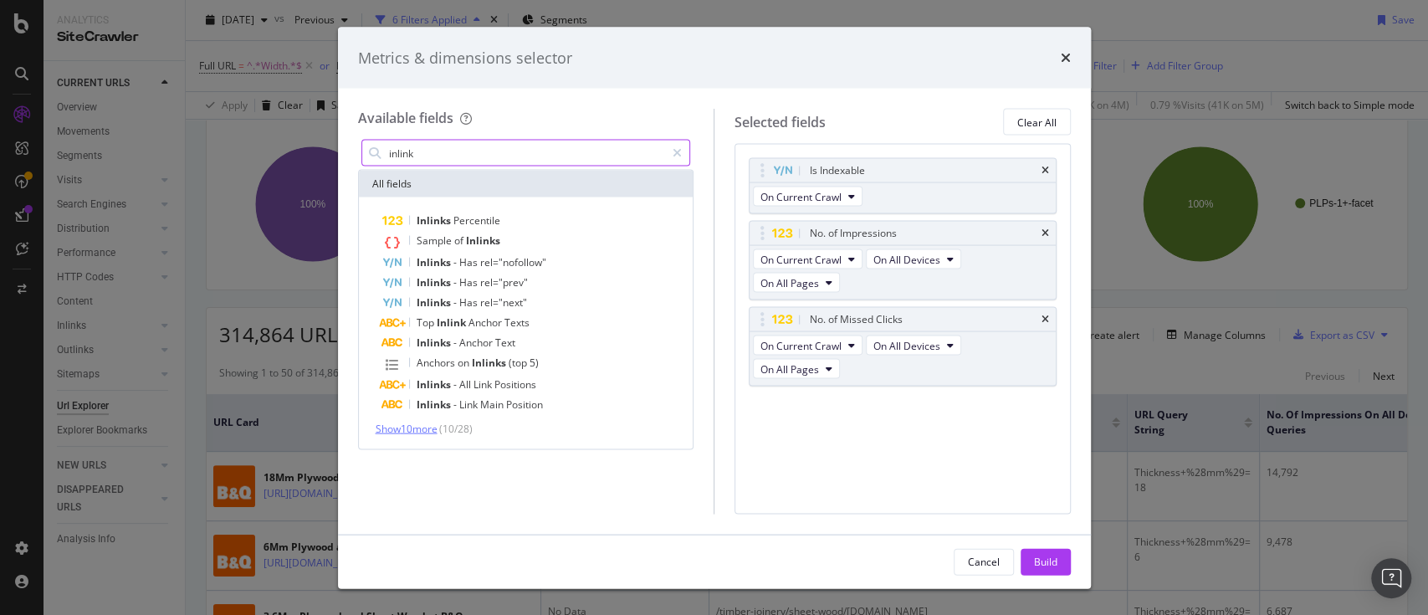
type input "inlink"
click at [429, 422] on span "Show 10 more" at bounding box center [407, 429] width 62 height 14
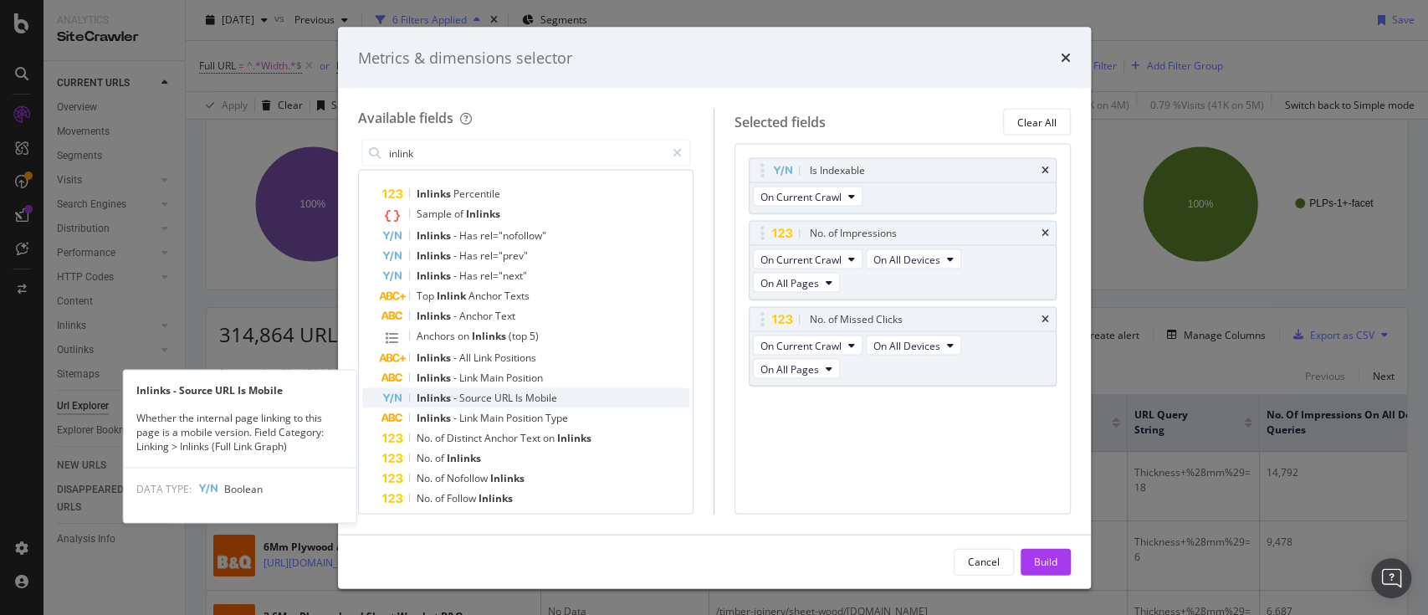
scroll to position [138, 0]
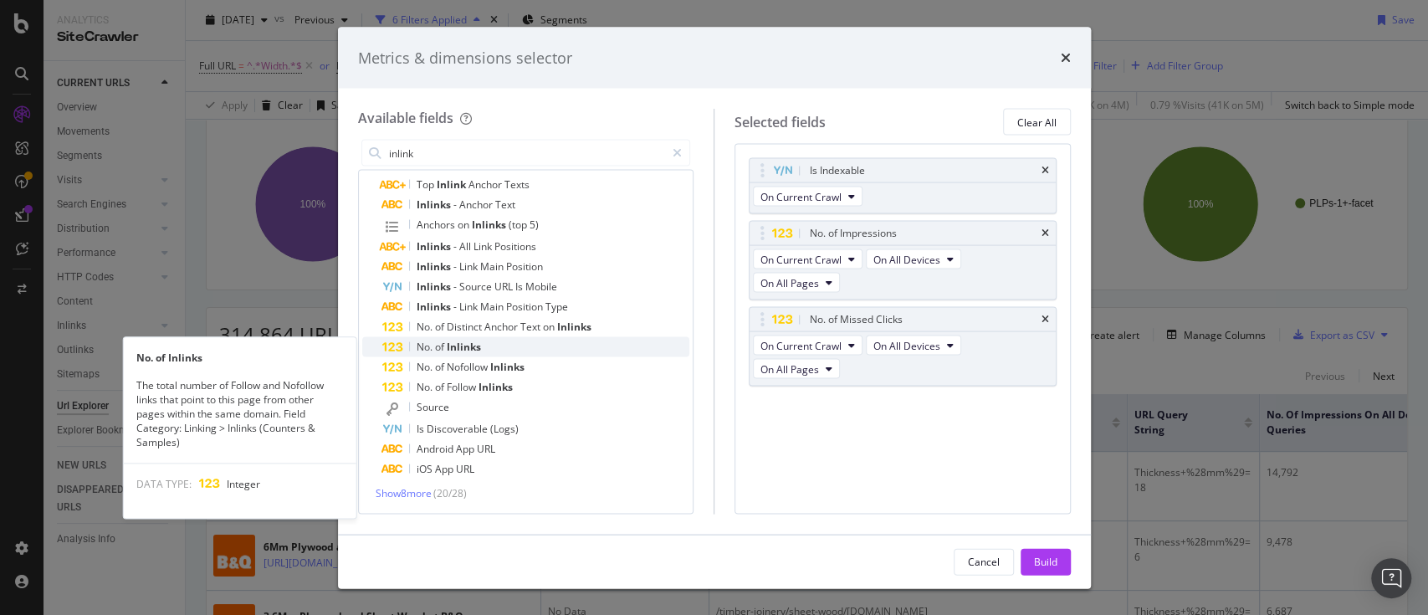
click at [465, 351] on span "Inlinks" at bounding box center [464, 347] width 34 height 14
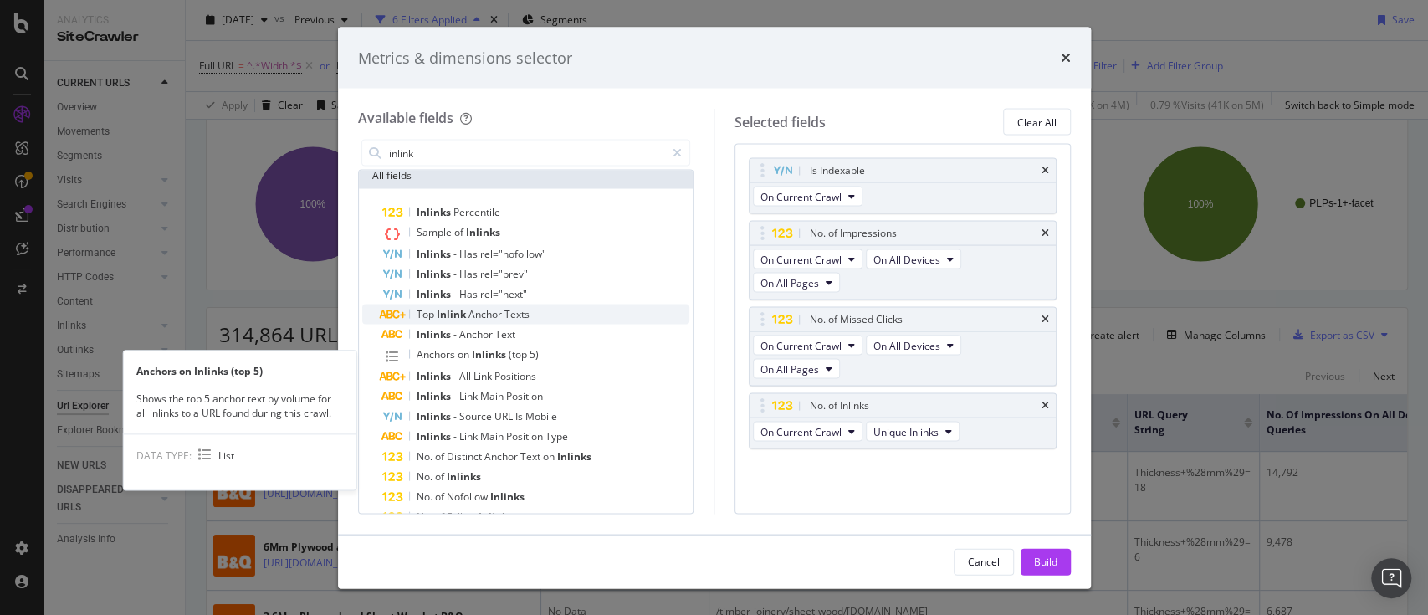
scroll to position [0, 0]
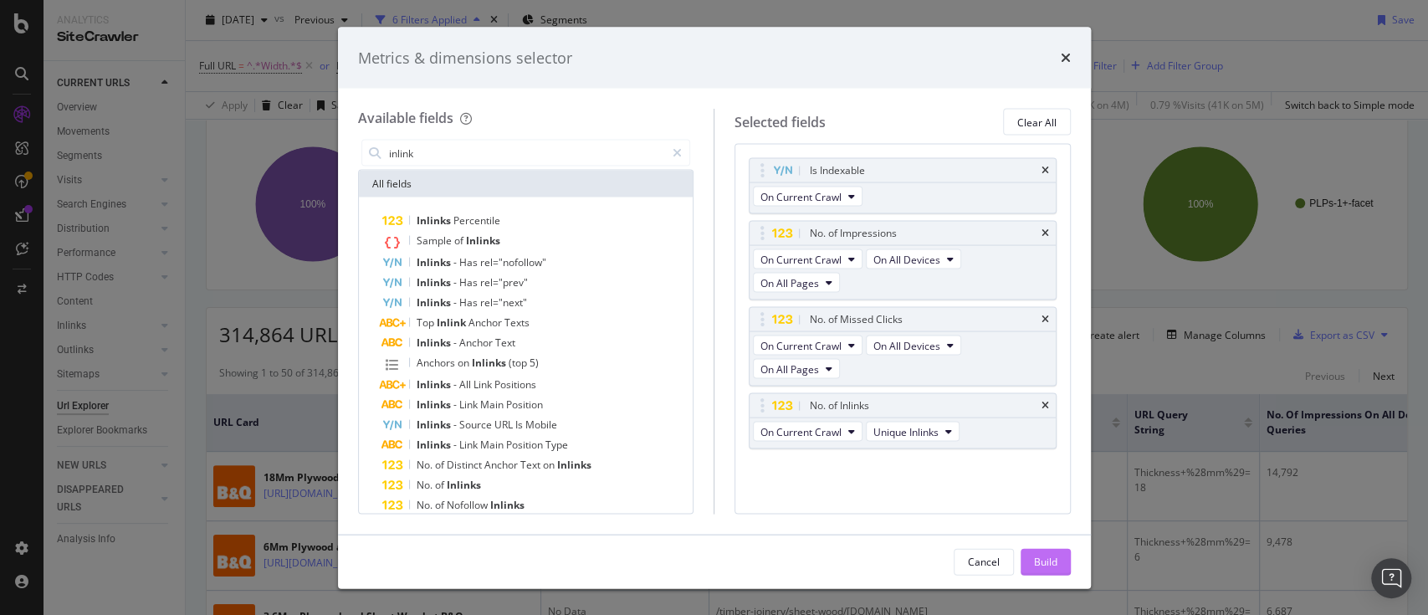
click at [1043, 559] on div "Build" at bounding box center [1045, 561] width 23 height 14
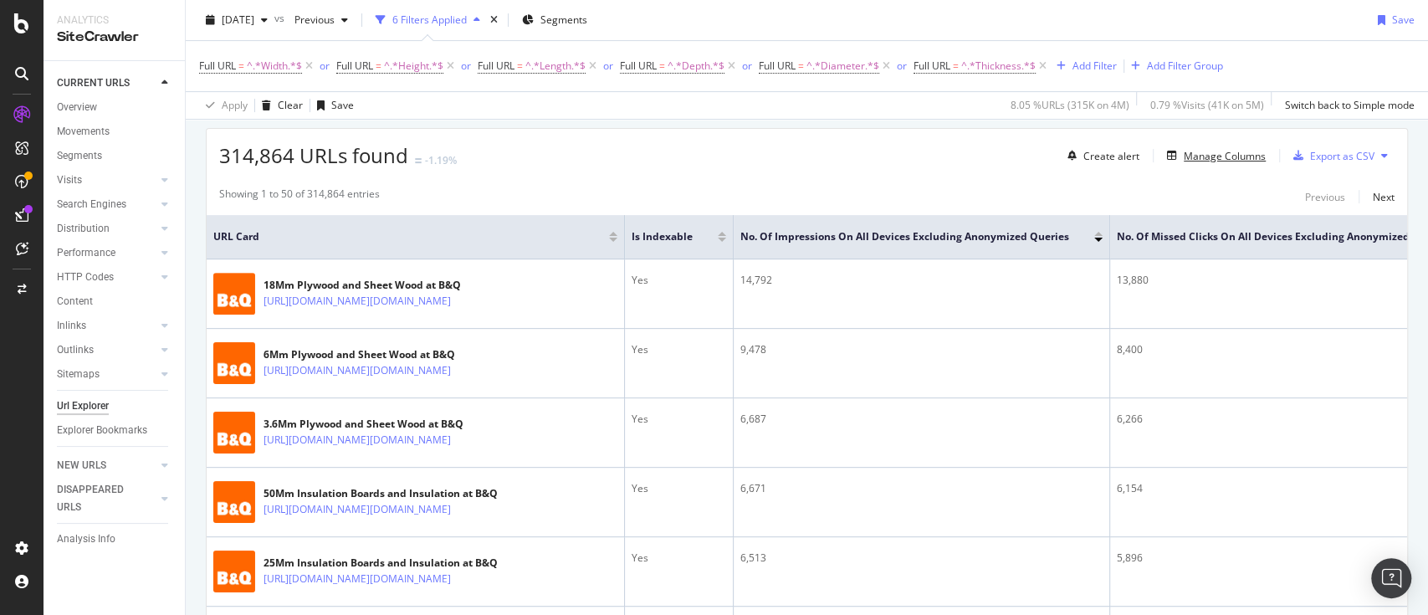
scroll to position [222, 0]
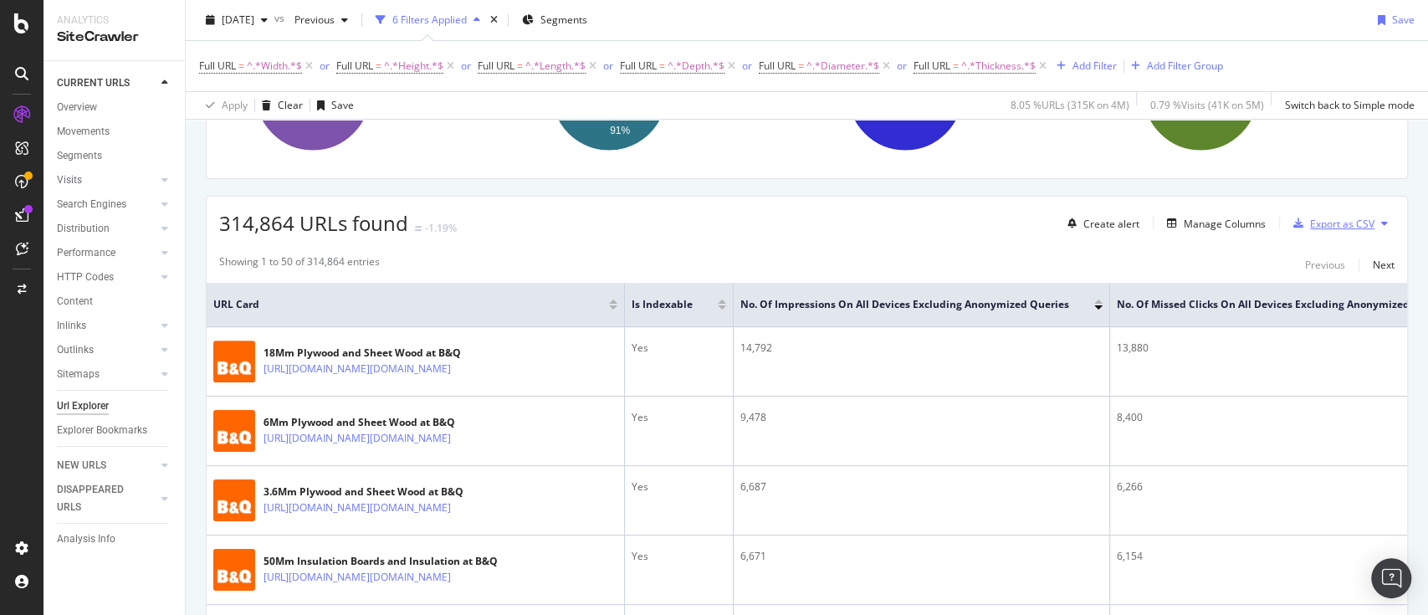
click at [1353, 223] on div "Export as CSV" at bounding box center [1342, 224] width 64 height 14
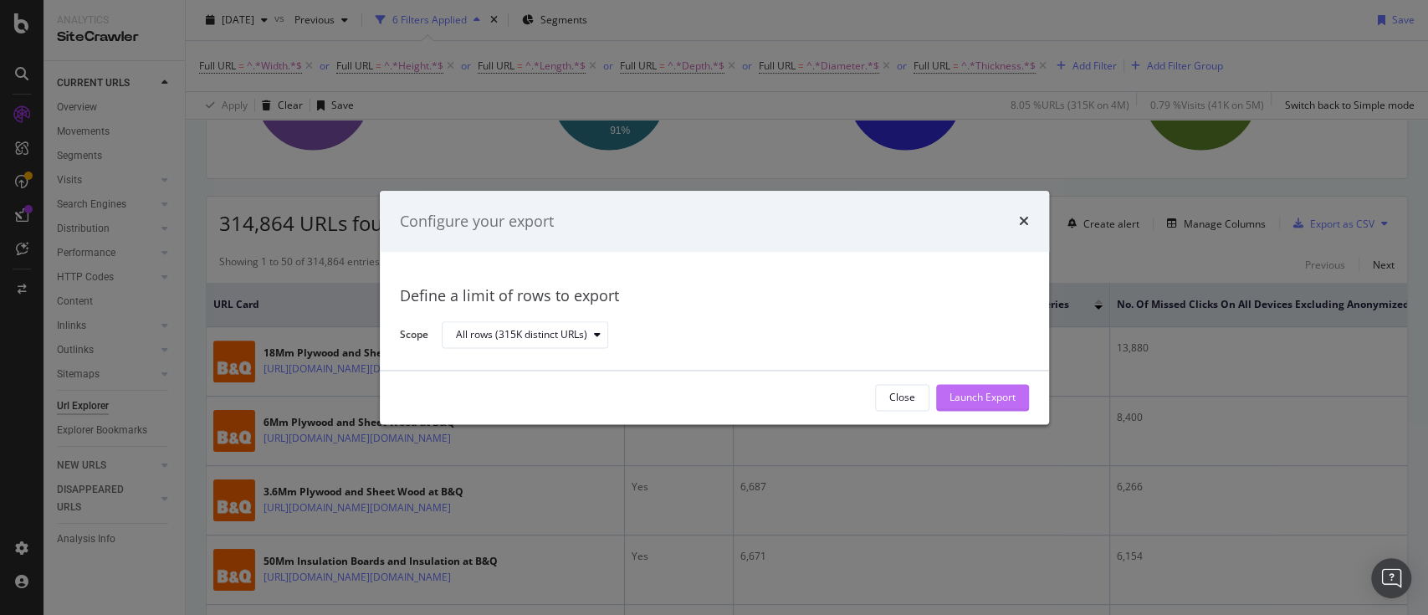
click at [1004, 395] on div "Launch Export" at bounding box center [982, 398] width 66 height 14
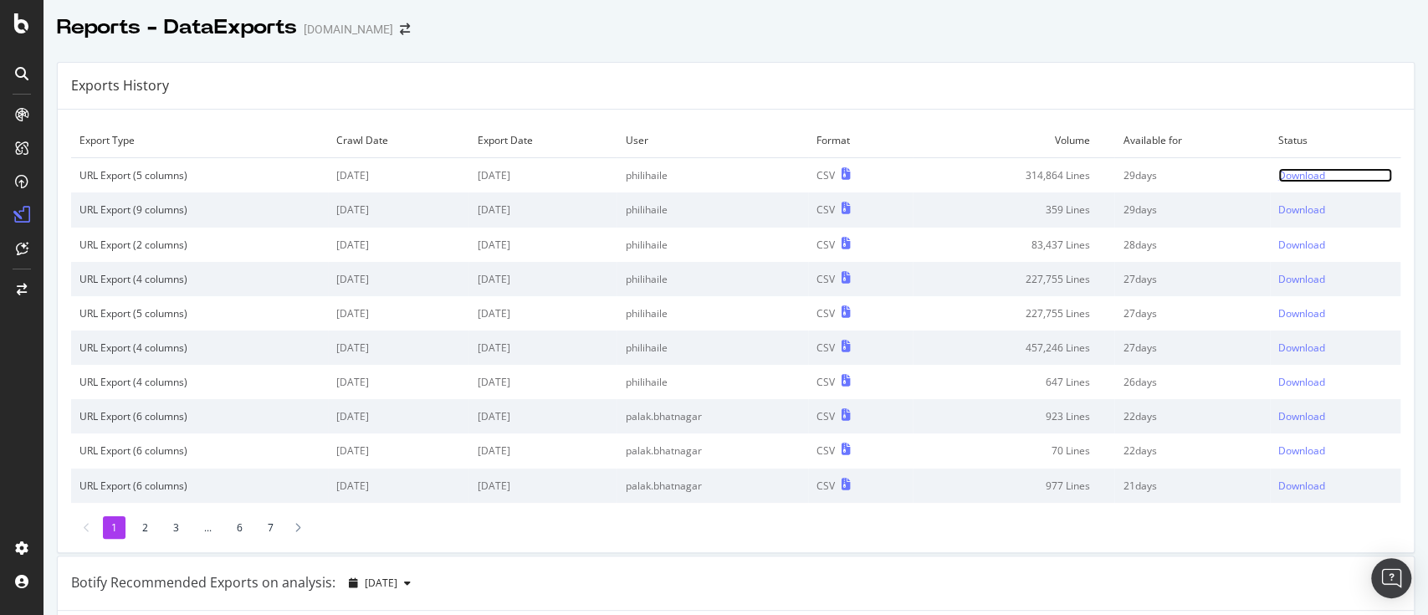
click at [1291, 173] on div "Download" at bounding box center [1301, 175] width 47 height 14
